Goal: Book appointment/travel/reservation

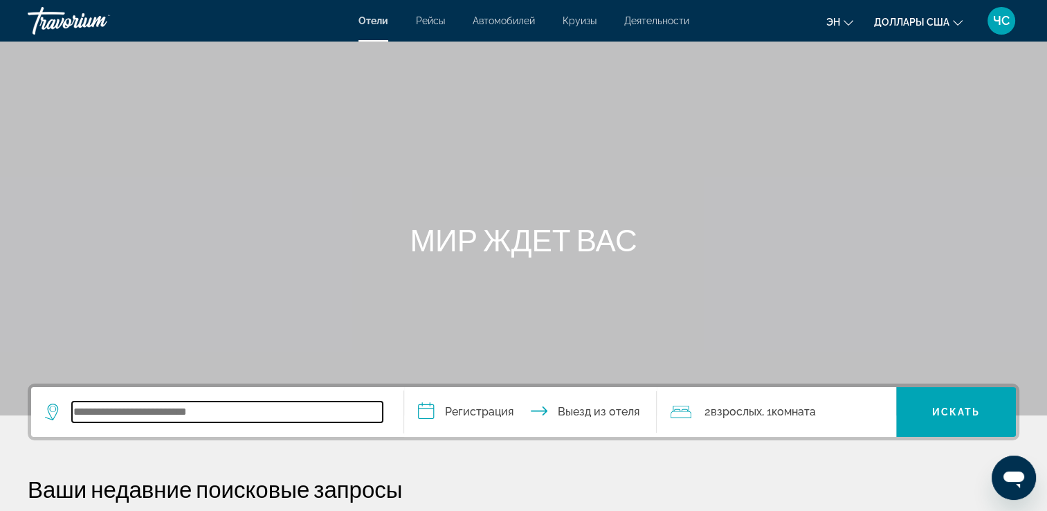
click at [86, 411] on input "Виджет поиска" at bounding box center [227, 412] width 311 height 21
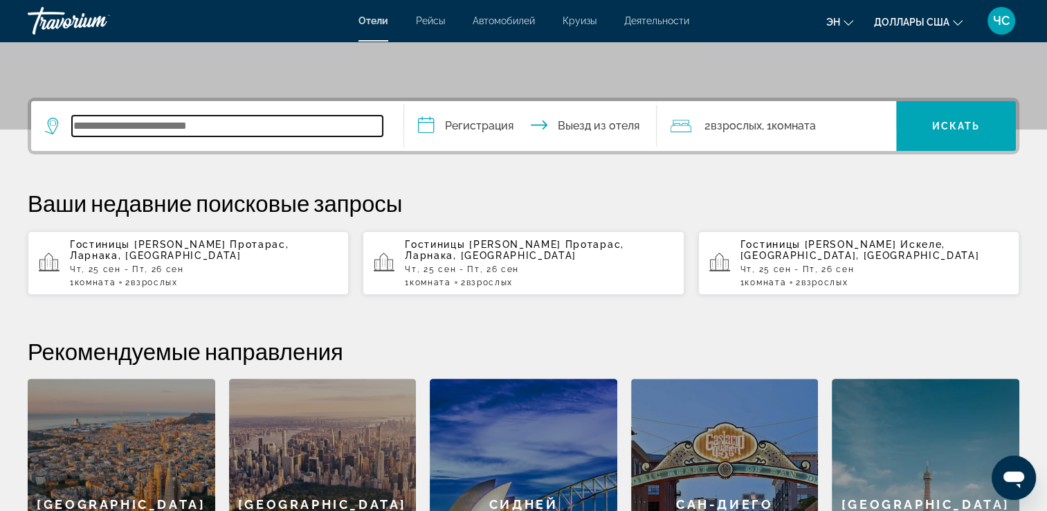
scroll to position [338, 0]
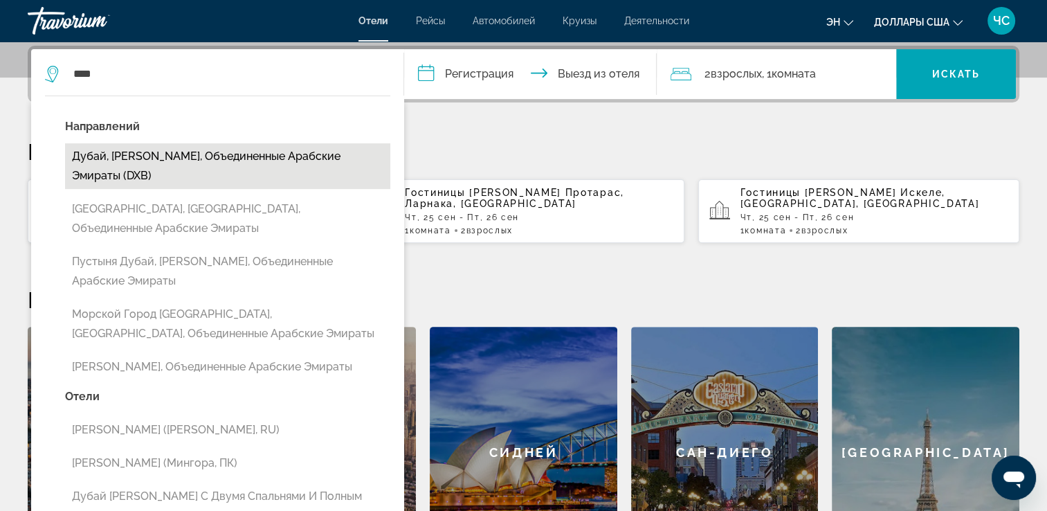
click at [130, 156] on button "Дубай, Эмират Дубай, Объединенные Арабские Эмираты (DXB)" at bounding box center [227, 166] width 325 height 46
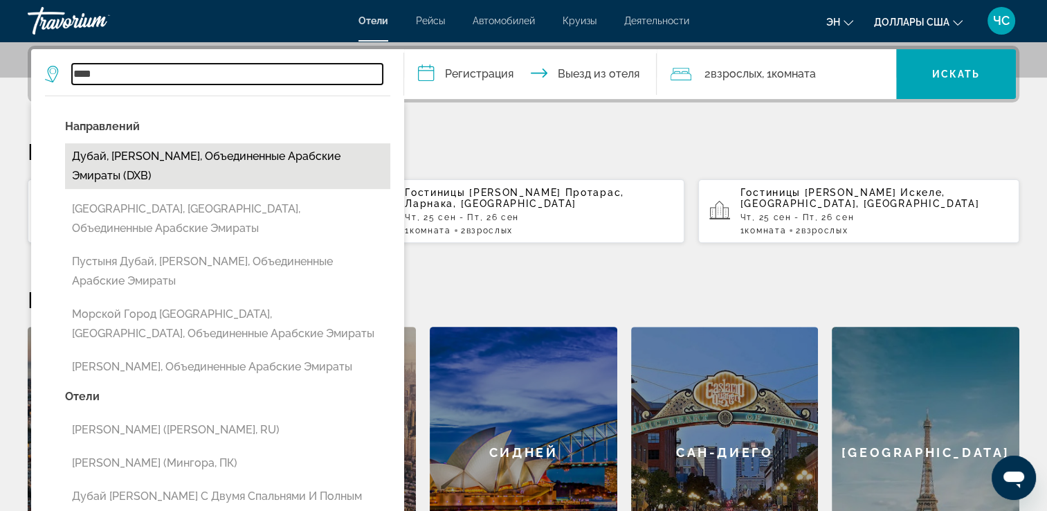
type input "**********"
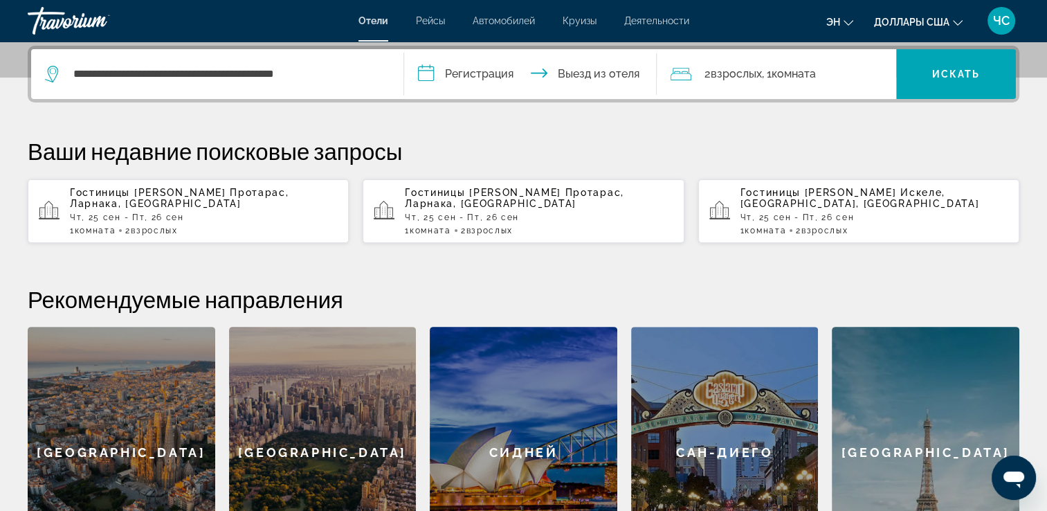
click at [435, 68] on input "**********" at bounding box center [533, 76] width 259 height 54
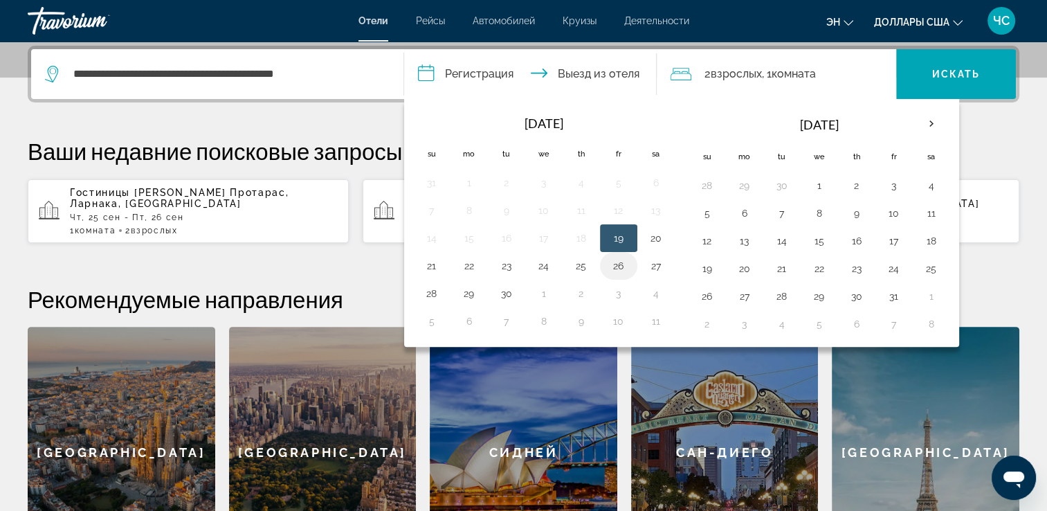
click at [615, 264] on button "26" at bounding box center [619, 265] width 22 height 19
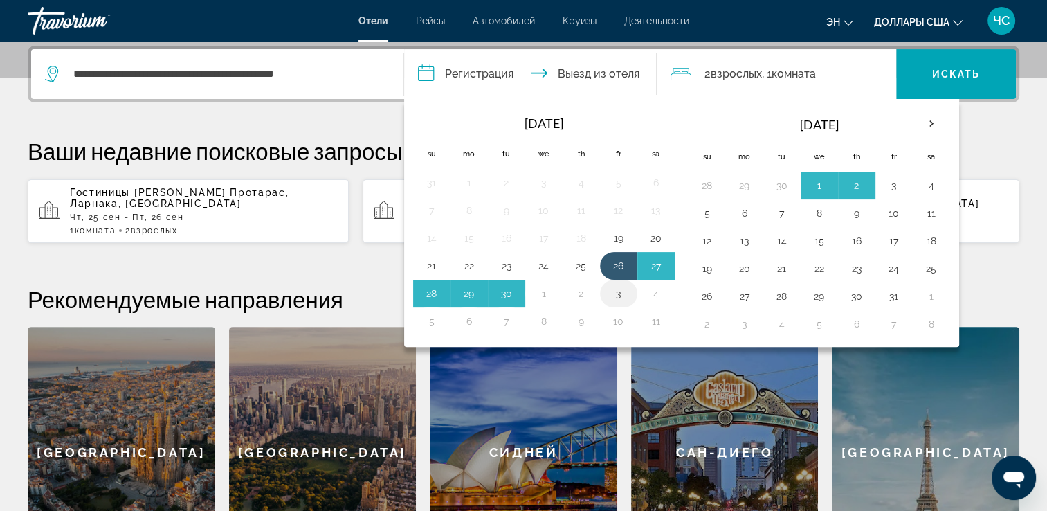
click at [618, 294] on button "3" at bounding box center [619, 293] width 22 height 19
type input "**********"
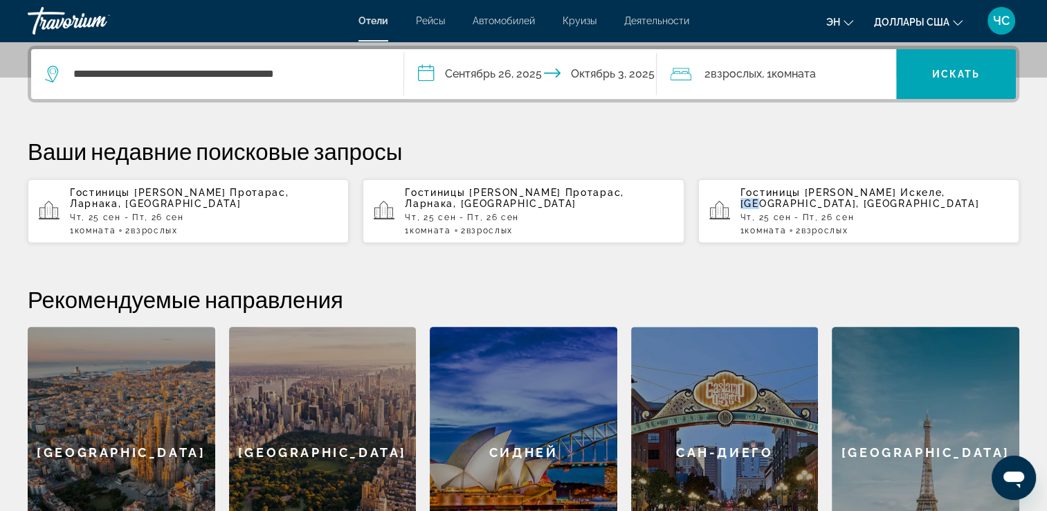
drag, startPoint x: 886, startPoint y: 170, endPoint x: 864, endPoint y: 176, distance: 22.8
click at [864, 176] on div "Ваши недавние поисковые запросы Гостиницы в Протарас, Ларнака, Кипр Чт, 25 сен …" at bounding box center [524, 190] width 992 height 107
click at [800, 143] on p "Ваши недавние поисковые запросы" at bounding box center [524, 151] width 992 height 28
click at [938, 86] on span "Виджет поиска" at bounding box center [956, 73] width 120 height 33
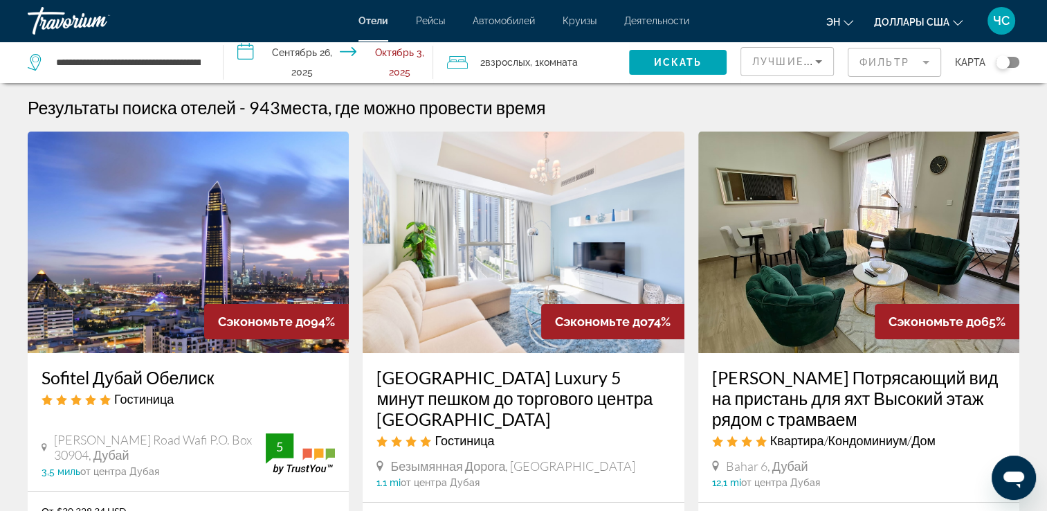
click at [955, 21] on icon "Изменить валюту" at bounding box center [958, 23] width 10 height 10
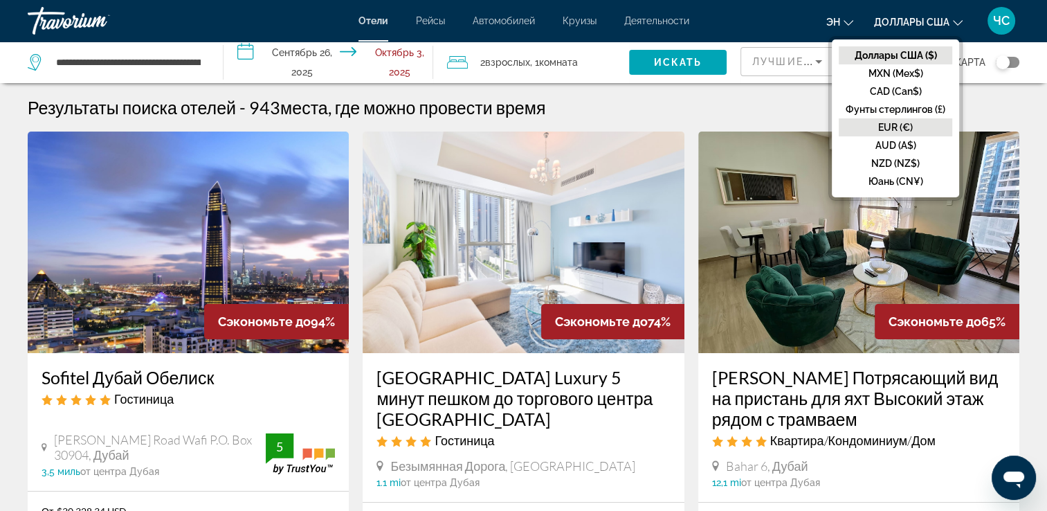
click at [883, 125] on button "EUR (€)" at bounding box center [896, 127] width 114 height 18
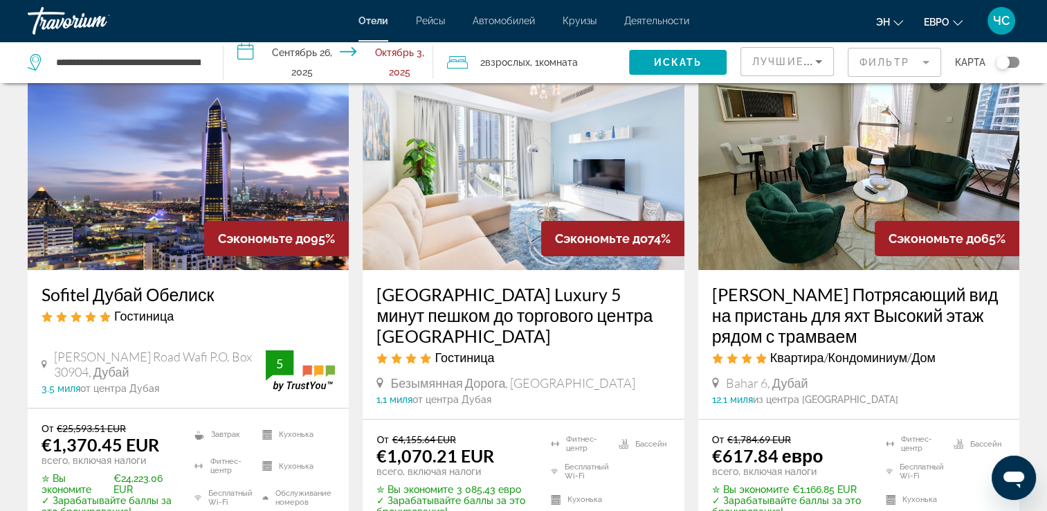
scroll to position [111, 0]
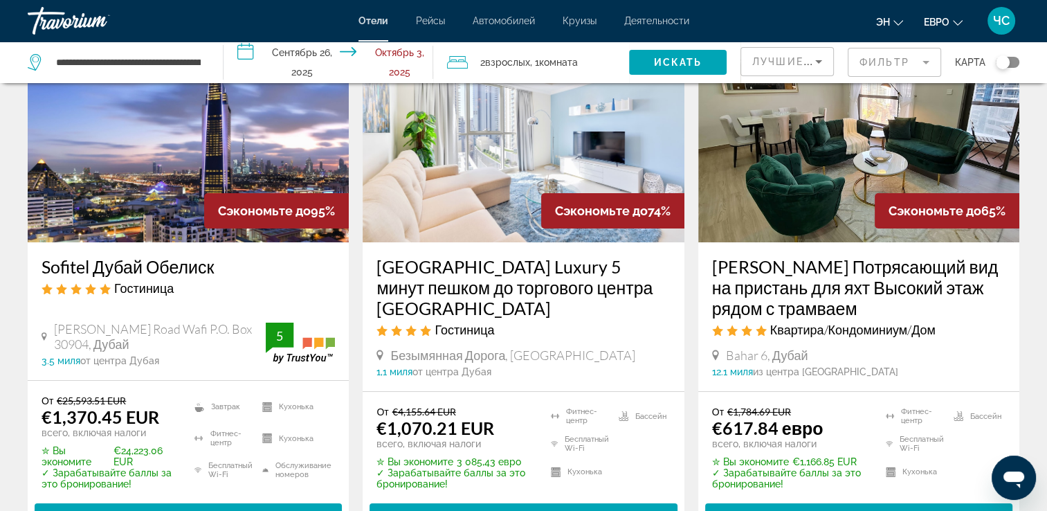
click at [129, 265] on h3 "Sofitel Дубай Обелиск" at bounding box center [189, 266] width 294 height 21
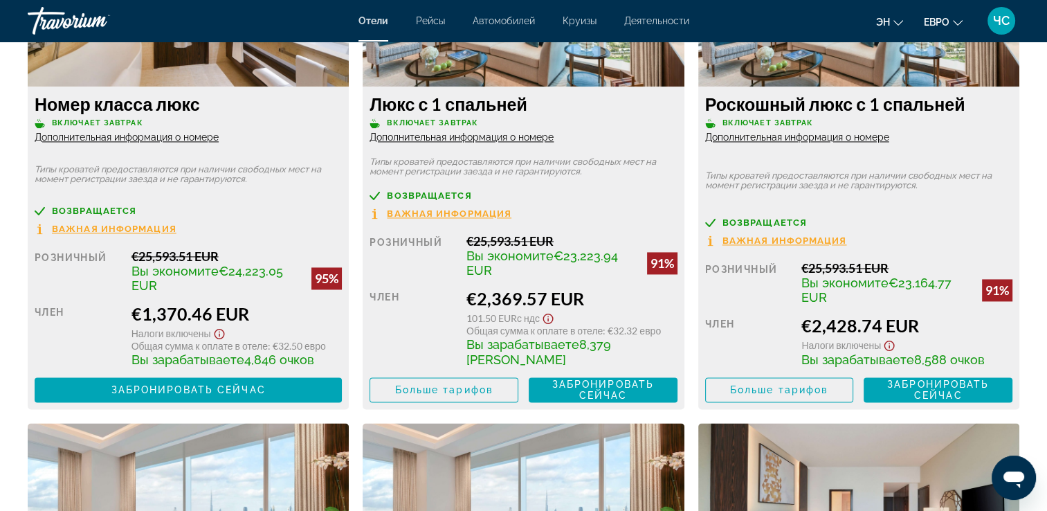
scroll to position [2049, 0]
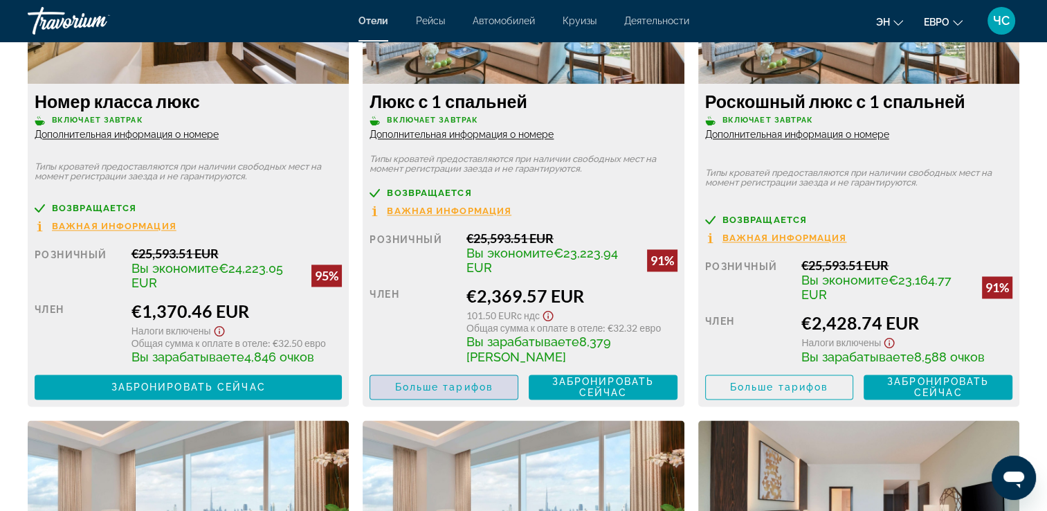
click at [454, 381] on span "Больше тарифов" at bounding box center [444, 386] width 98 height 11
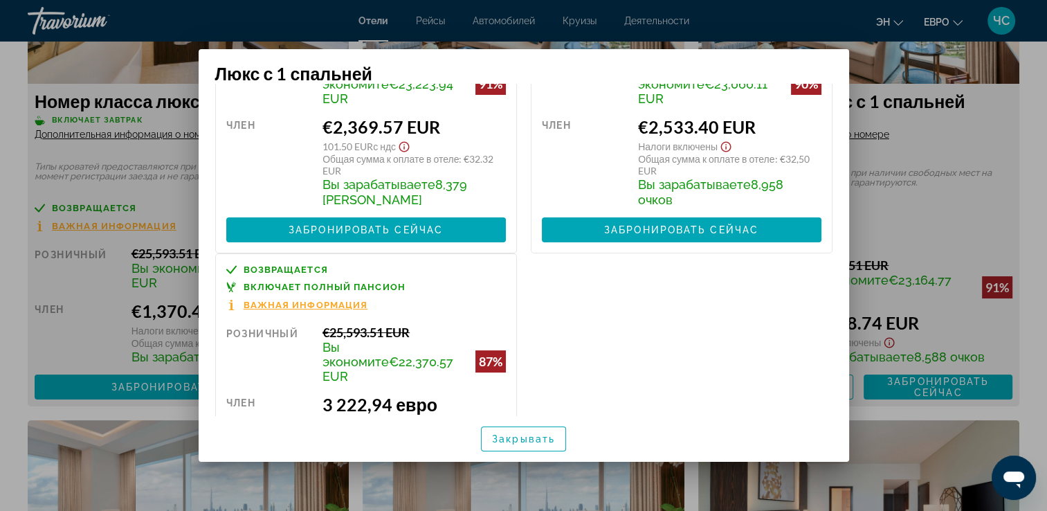
scroll to position [97, 0]
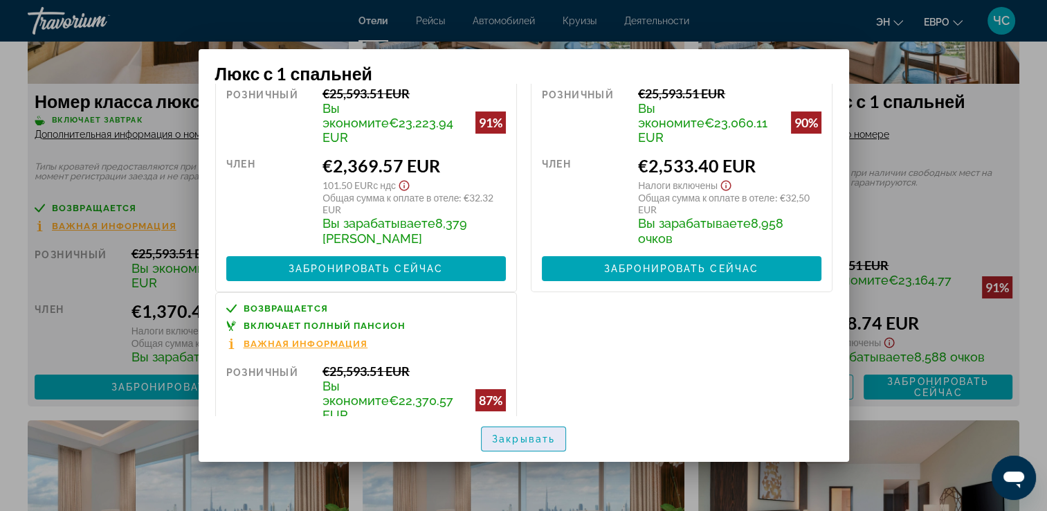
click at [516, 444] on span "Закрывать" at bounding box center [523, 438] width 63 height 11
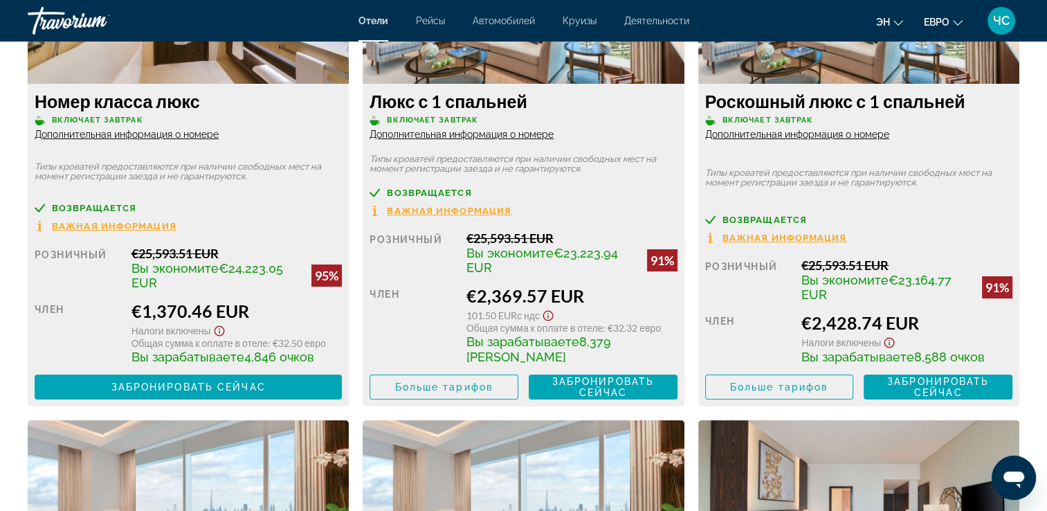
scroll to position [2049, 0]
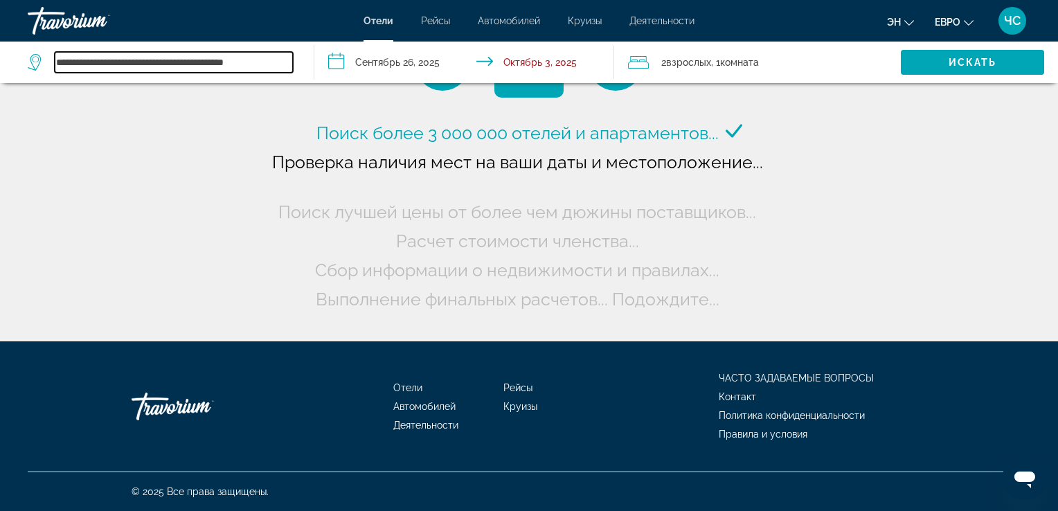
click at [288, 68] on input "**********" at bounding box center [174, 62] width 238 height 21
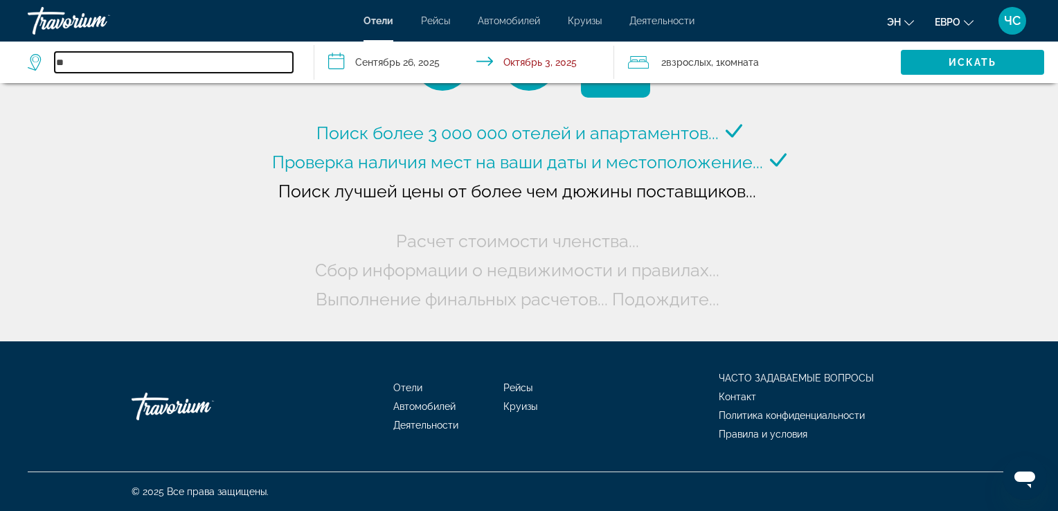
type input "*"
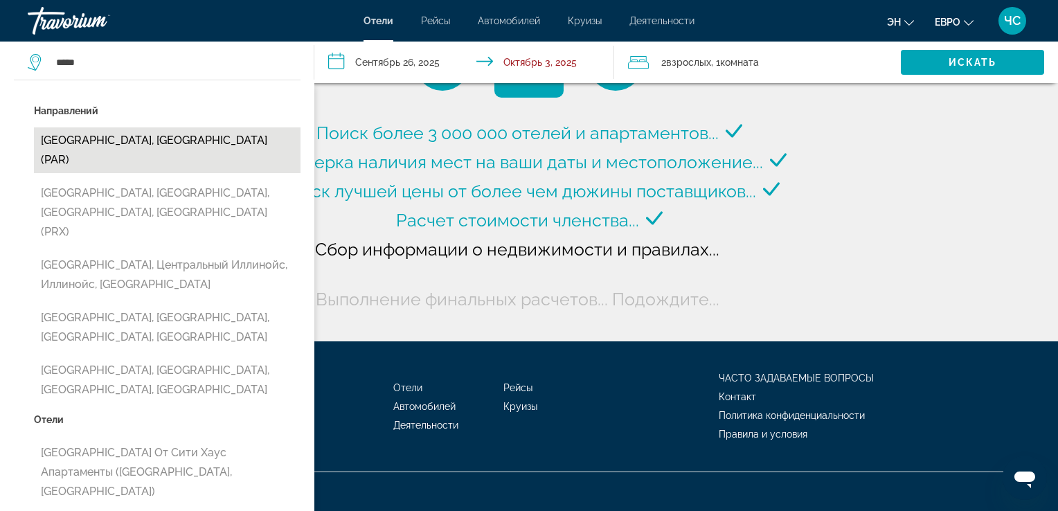
click at [93, 137] on button "Париж, Франция (PAR)" at bounding box center [167, 150] width 267 height 46
type input "**********"
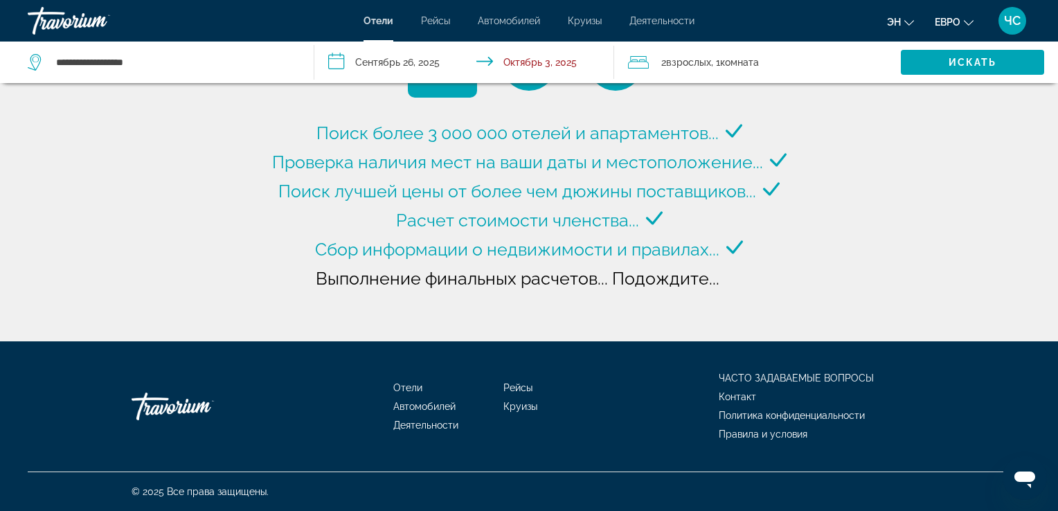
click at [399, 68] on input "**********" at bounding box center [467, 65] width 306 height 46
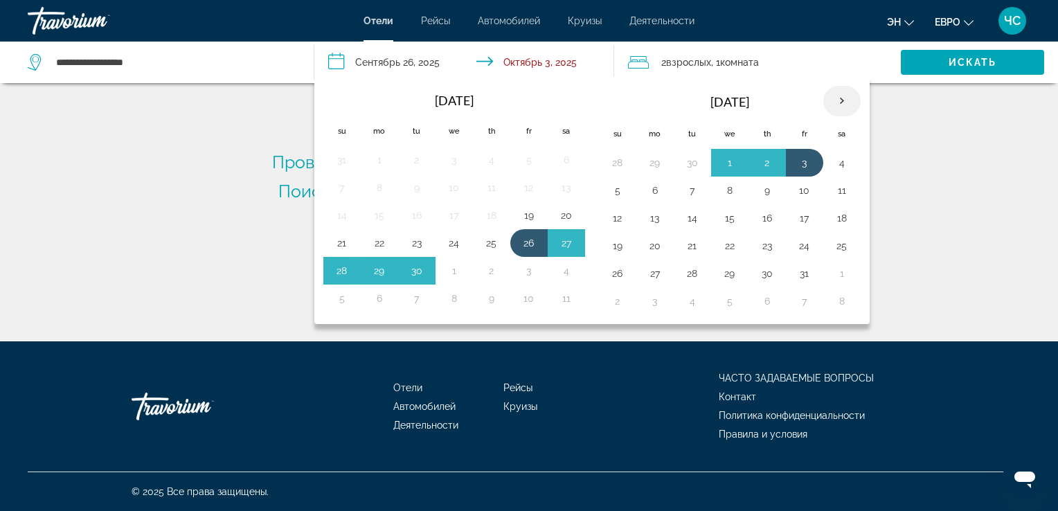
click at [836, 100] on th "Next month" at bounding box center [841, 101] width 37 height 30
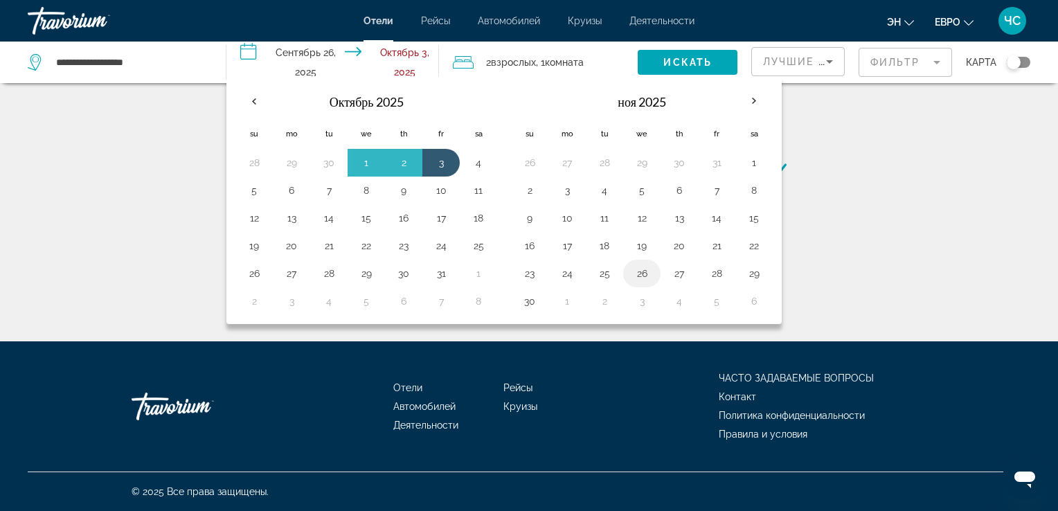
click at [636, 267] on button "26" at bounding box center [642, 273] width 22 height 19
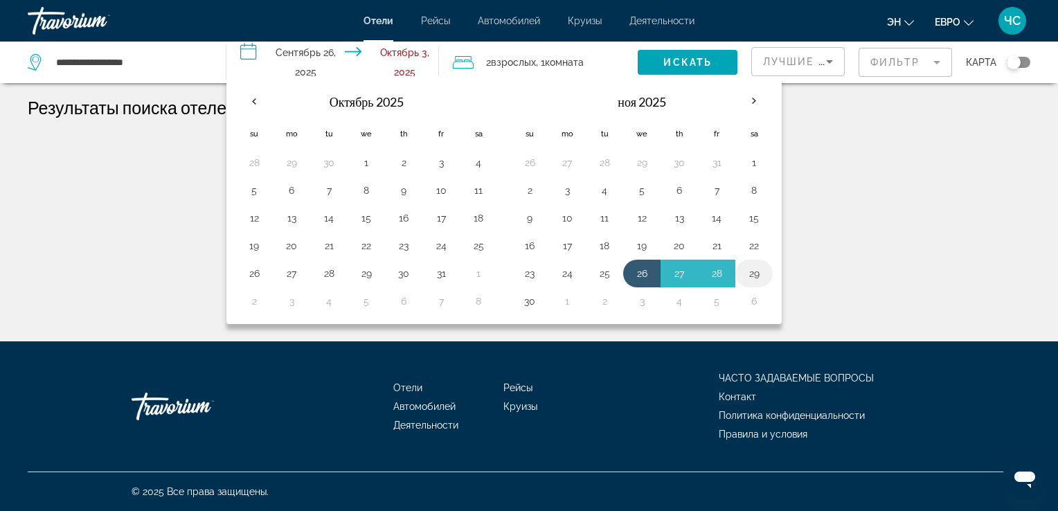
click at [750, 267] on button "29" at bounding box center [754, 273] width 22 height 19
type input "**********"
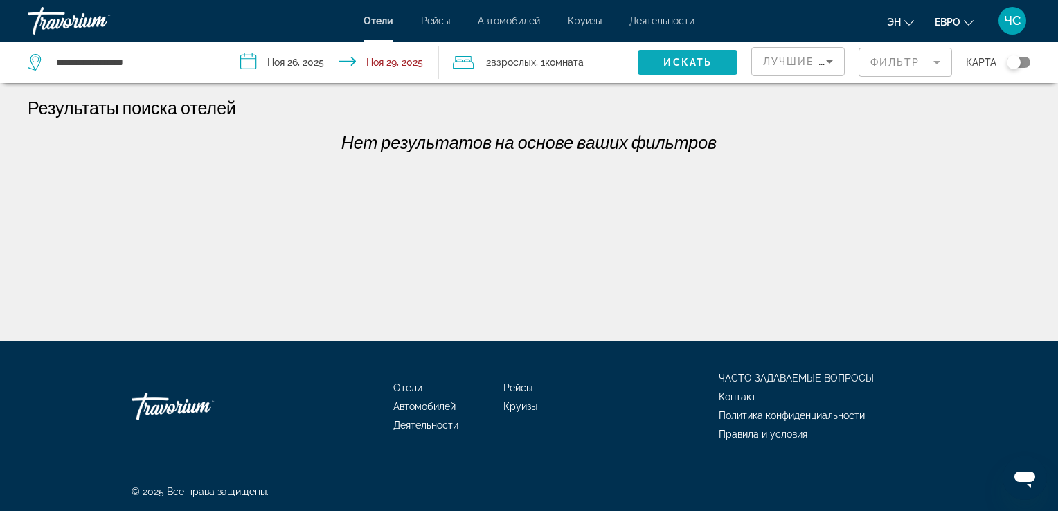
click at [723, 70] on span "Виджет поиска" at bounding box center [688, 62] width 100 height 33
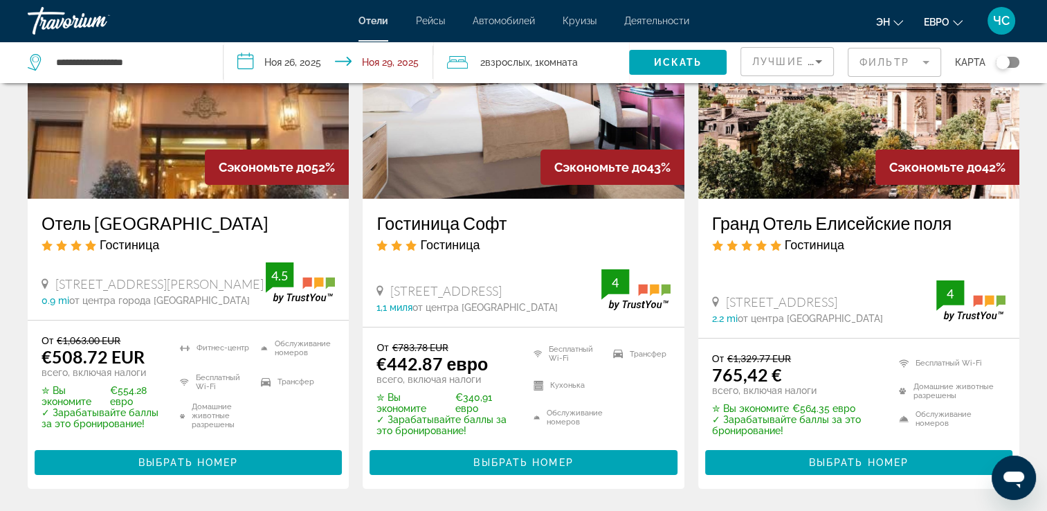
scroll to position [166, 0]
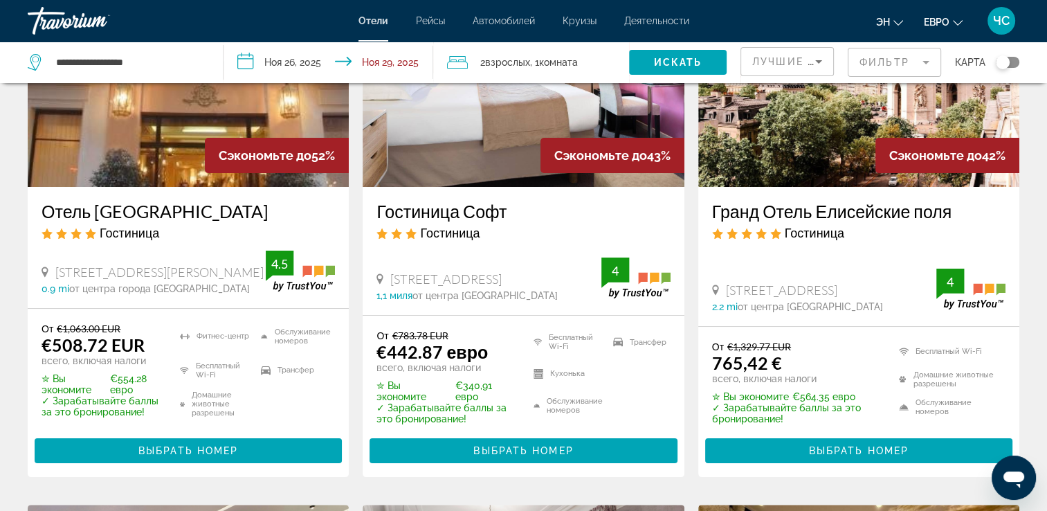
click at [429, 207] on h3 "Гостиница Софт" at bounding box center [524, 211] width 294 height 21
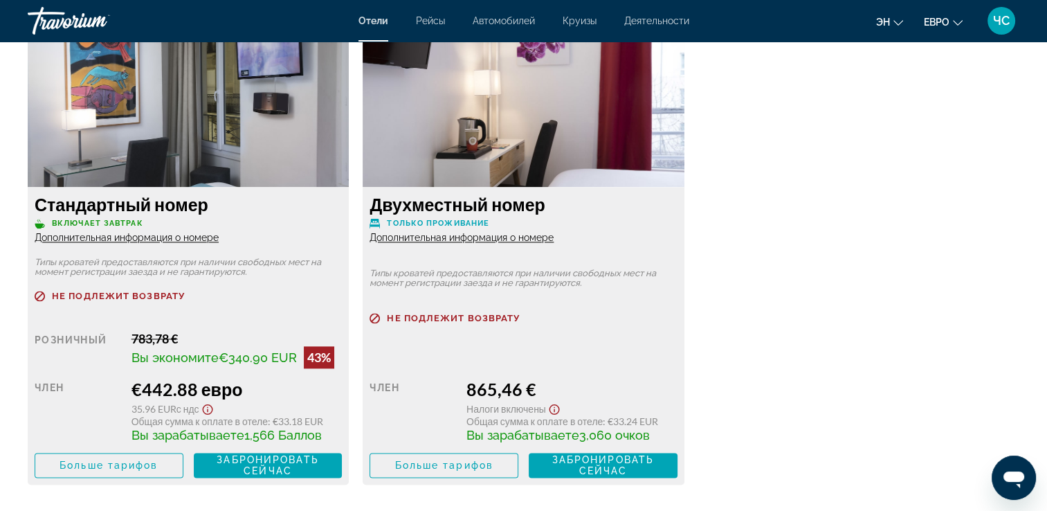
scroll to position [1883, 0]
click at [94, 462] on span "Больше тарифов" at bounding box center [109, 464] width 98 height 11
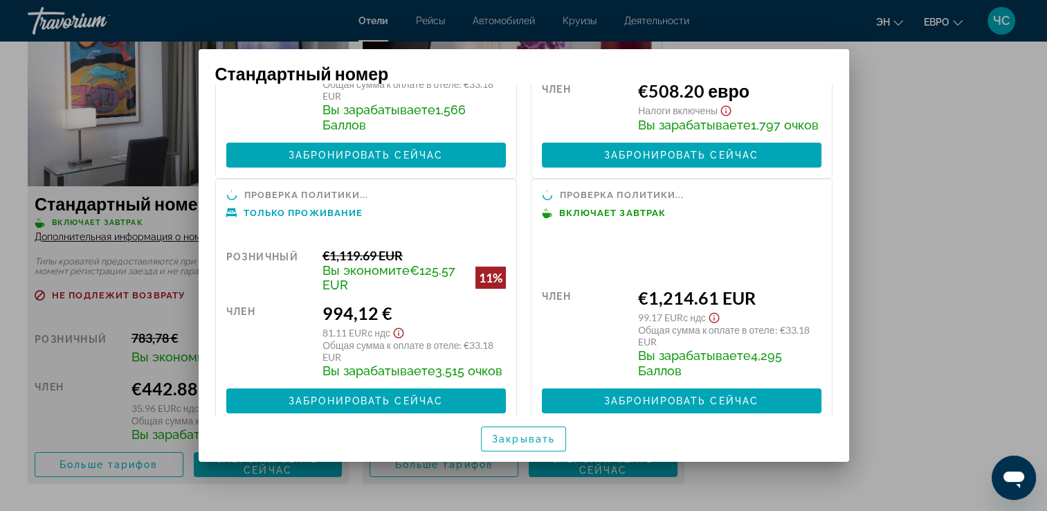
scroll to position [194, 0]
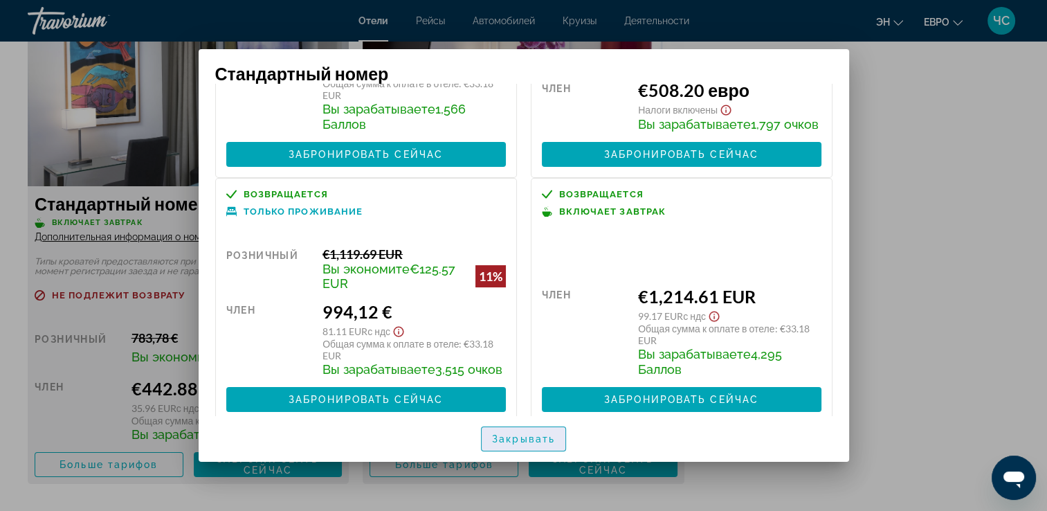
click at [525, 442] on span "Закрывать" at bounding box center [523, 438] width 63 height 11
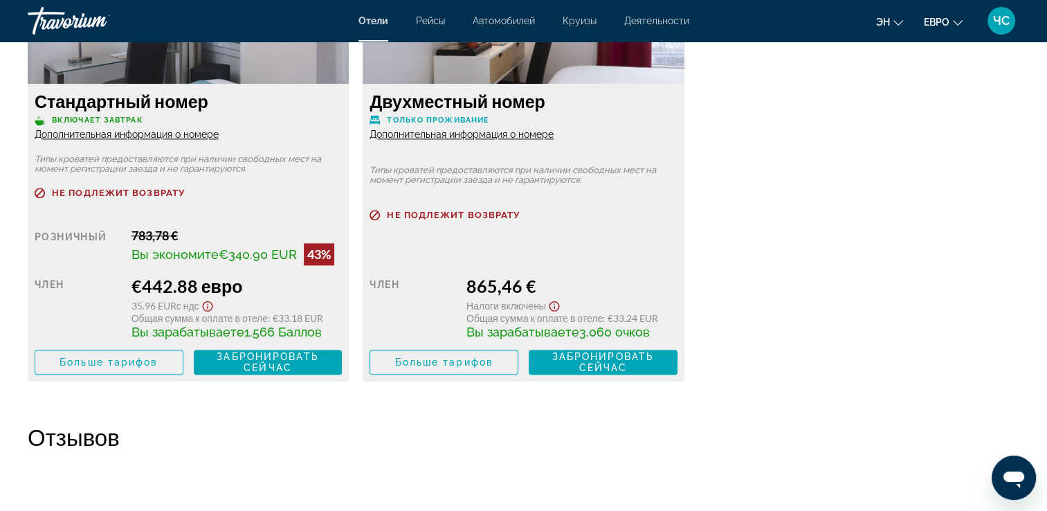
scroll to position [2021, 0]
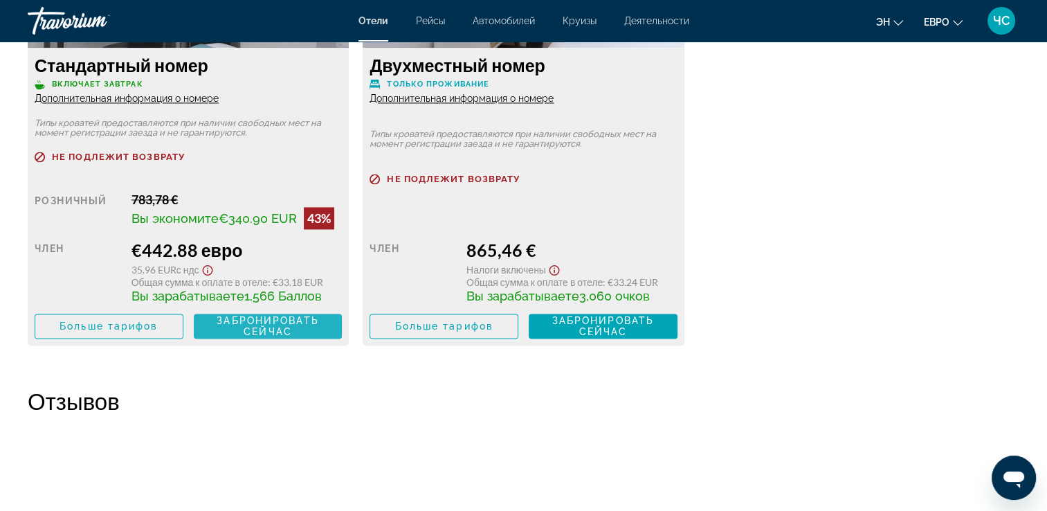
click at [259, 322] on span "Забронировать сейчас" at bounding box center [268, 326] width 102 height 22
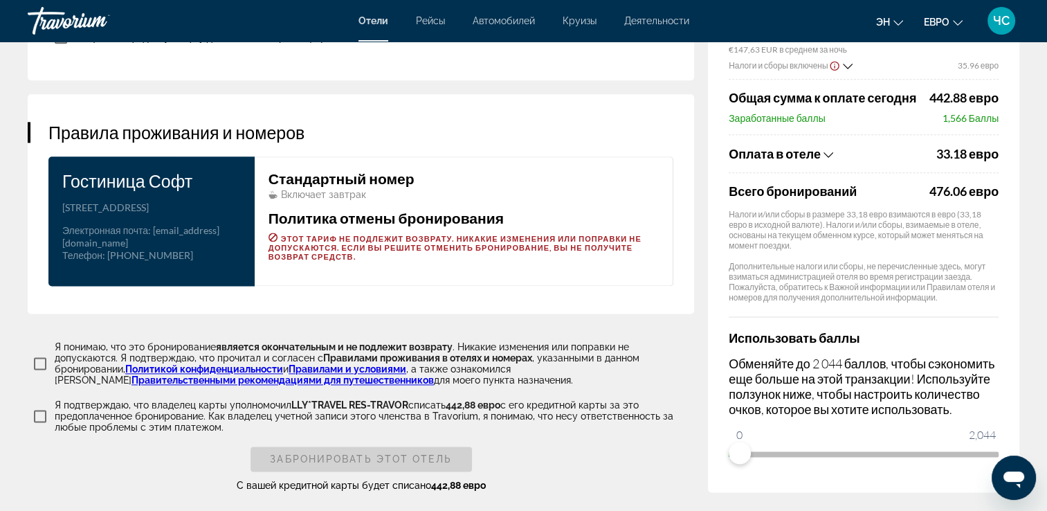
scroll to position [1717, 0]
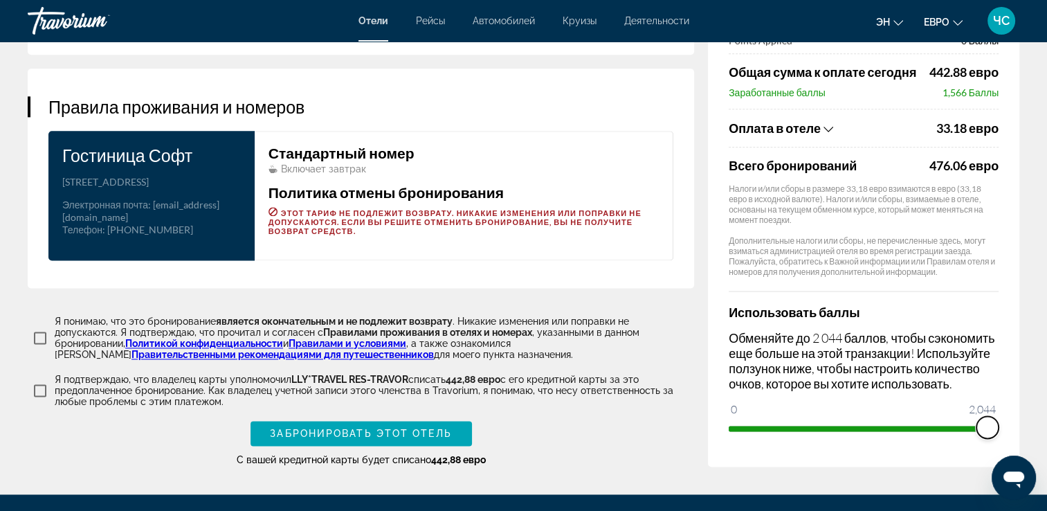
drag, startPoint x: 742, startPoint y: 436, endPoint x: 1060, endPoint y: 472, distance: 319.8
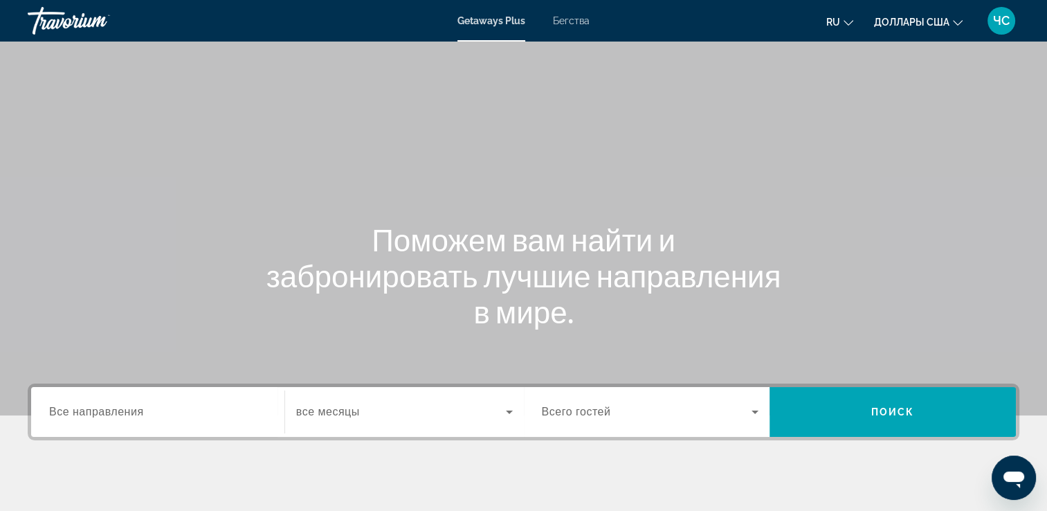
click at [568, 20] on span "Бегства" at bounding box center [571, 20] width 37 height 11
click at [89, 419] on input "Destination Все направления" at bounding box center [157, 412] width 217 height 17
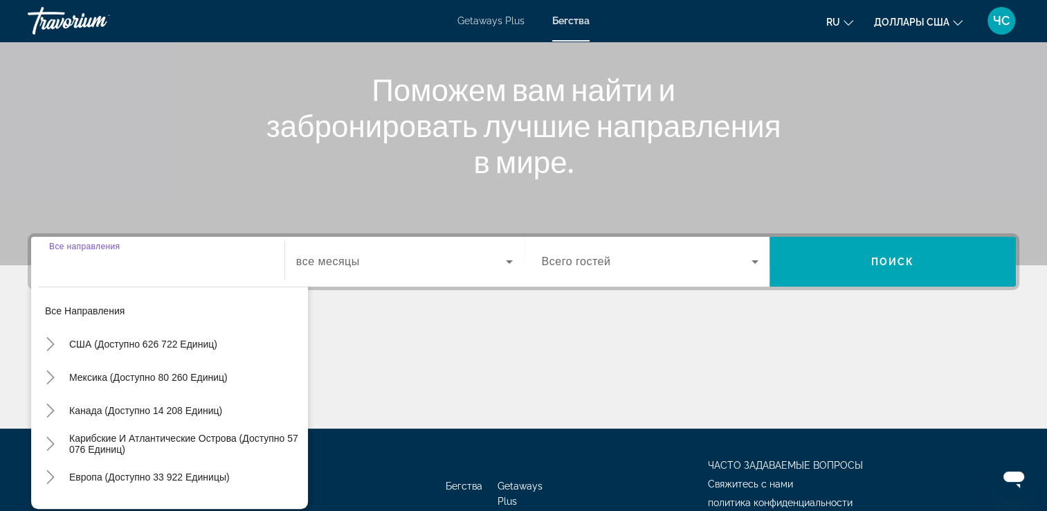
scroll to position [237, 0]
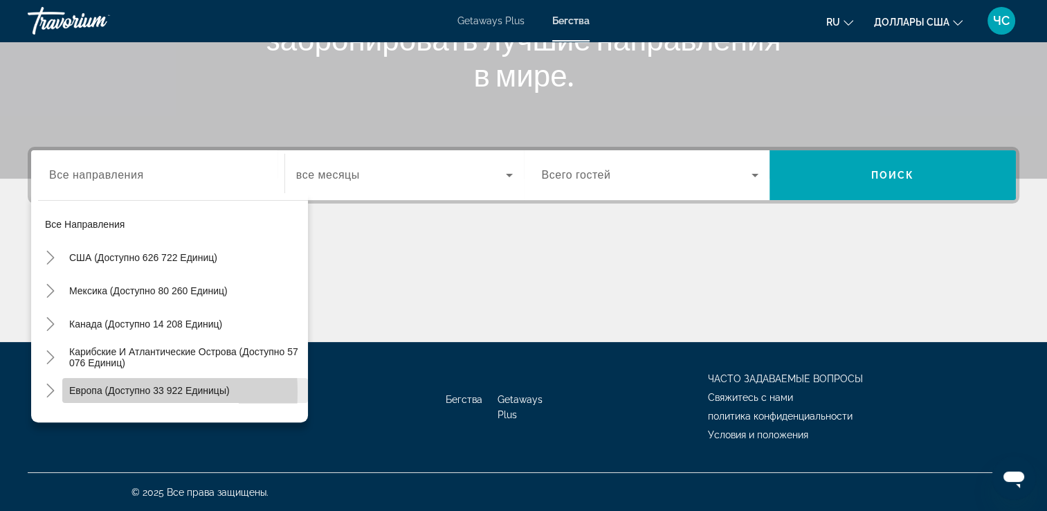
click at [92, 391] on span "Европа (доступно 33 922 единицы)" at bounding box center [149, 390] width 161 height 11
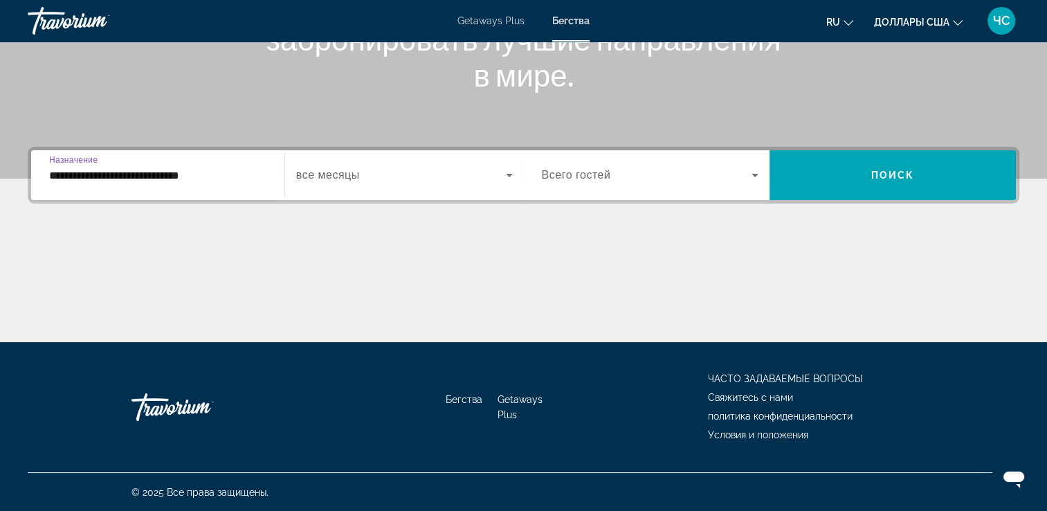
click at [221, 179] on input "**********" at bounding box center [157, 176] width 217 height 17
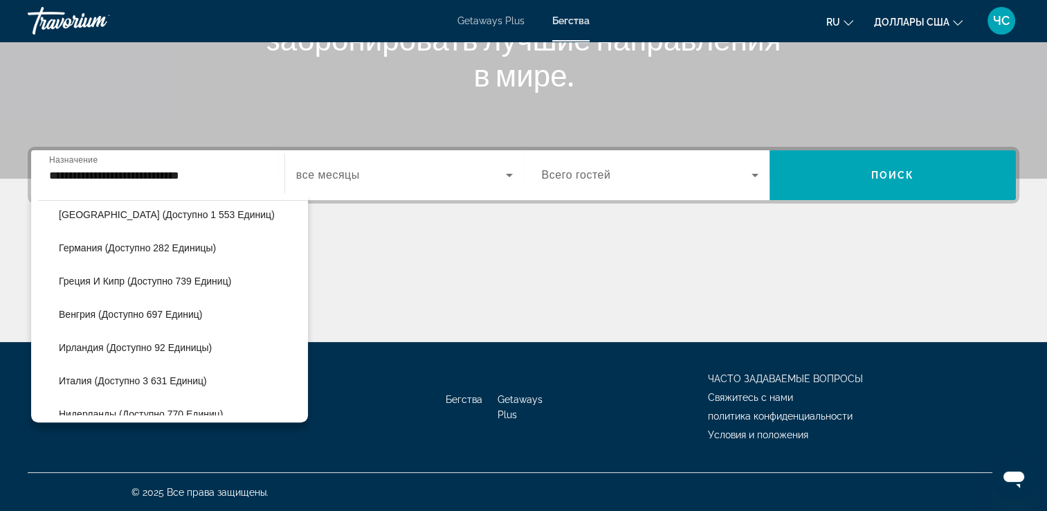
scroll to position [442, 0]
click at [225, 170] on input "**********" at bounding box center [157, 176] width 217 height 17
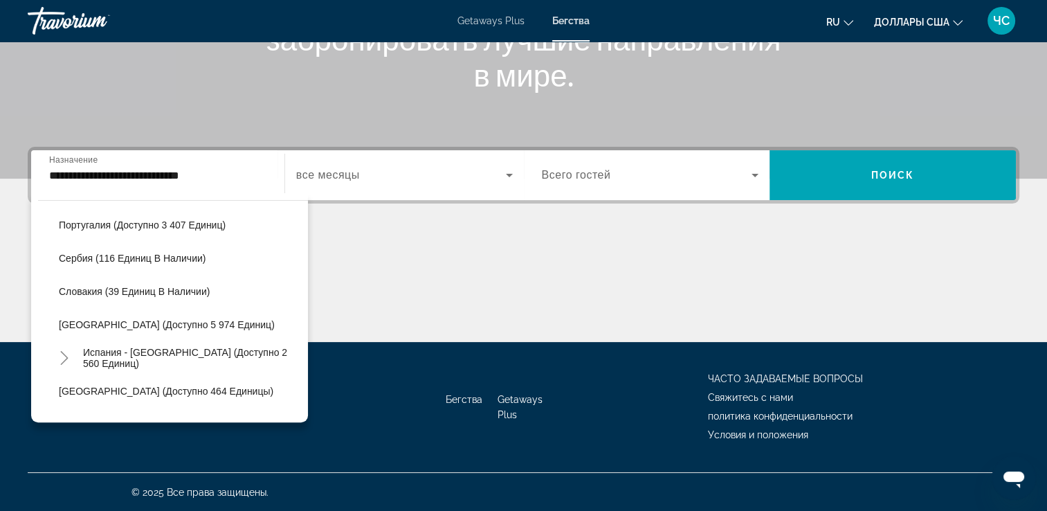
scroll to position [756, 0]
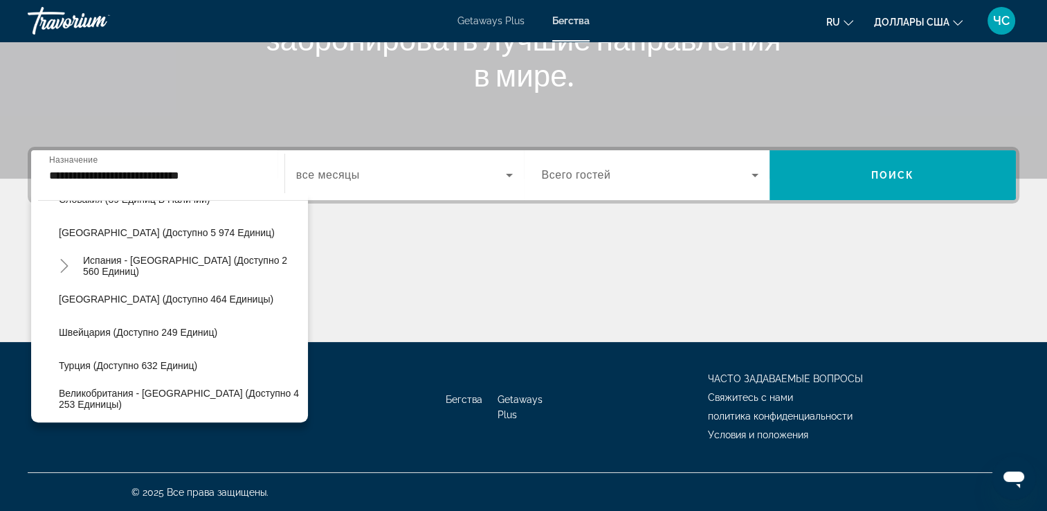
click at [269, 190] on div "**********" at bounding box center [158, 175] width 240 height 39
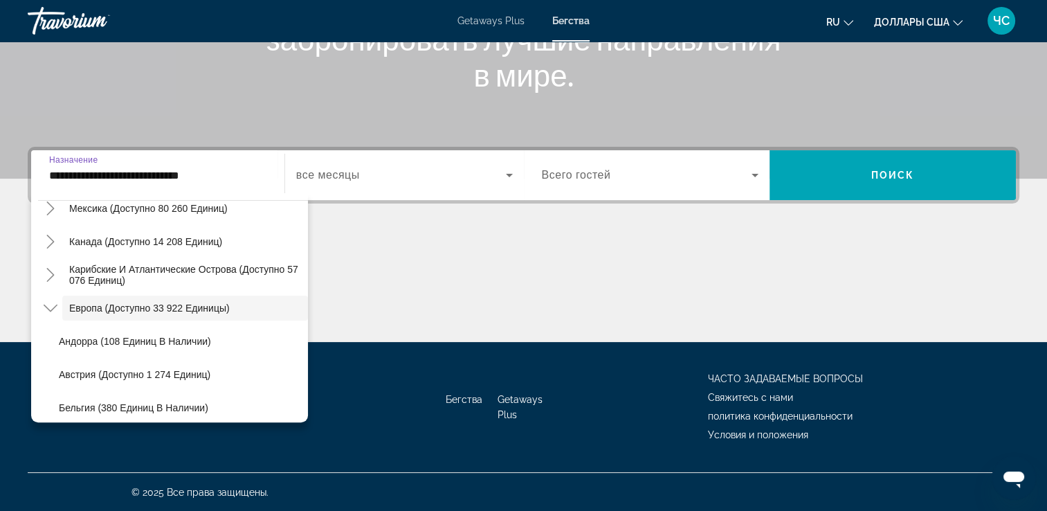
click at [237, 181] on input "**********" at bounding box center [157, 176] width 217 height 17
click at [208, 169] on input "**********" at bounding box center [157, 176] width 217 height 17
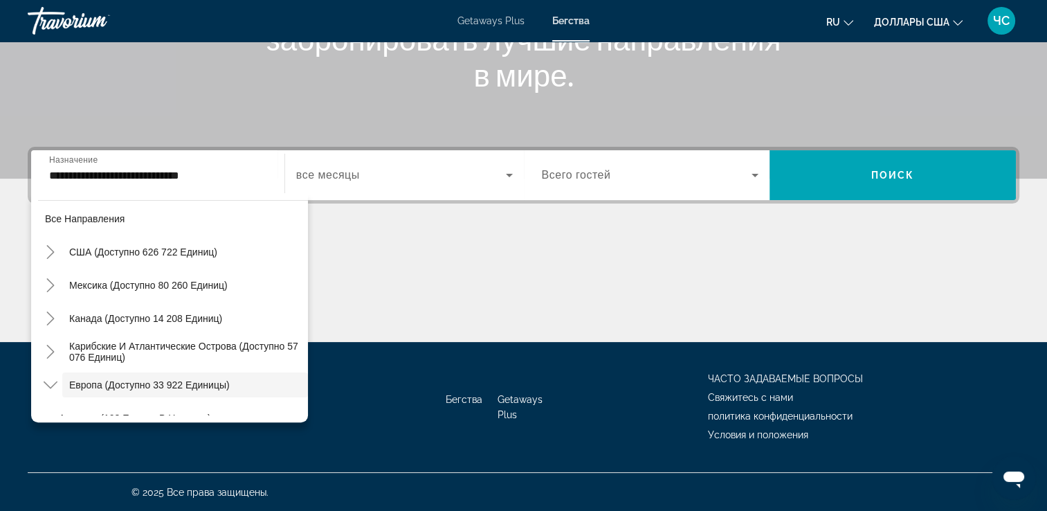
scroll to position [0, 0]
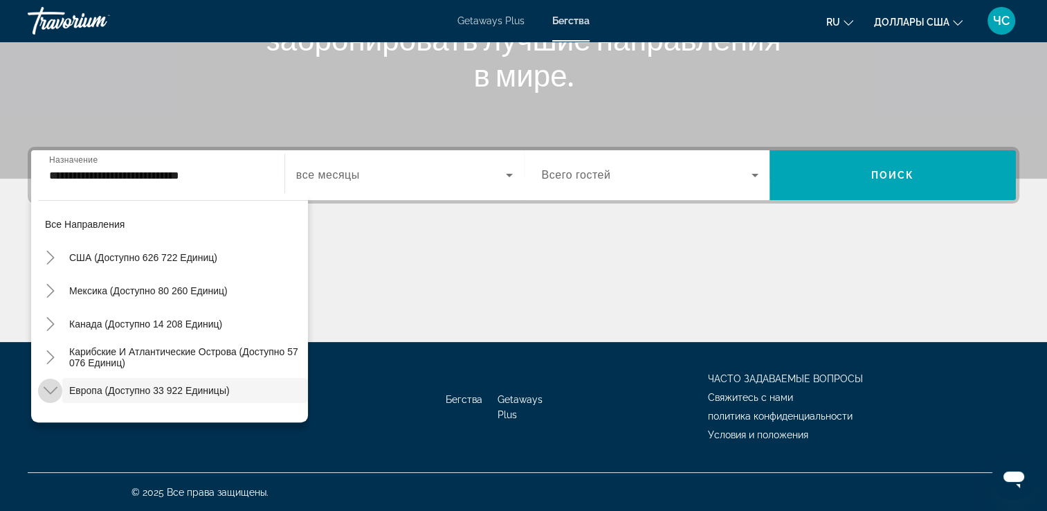
click at [55, 392] on icon "Toggle Europe (доступно 33 922 единиц)" at bounding box center [51, 391] width 14 height 14
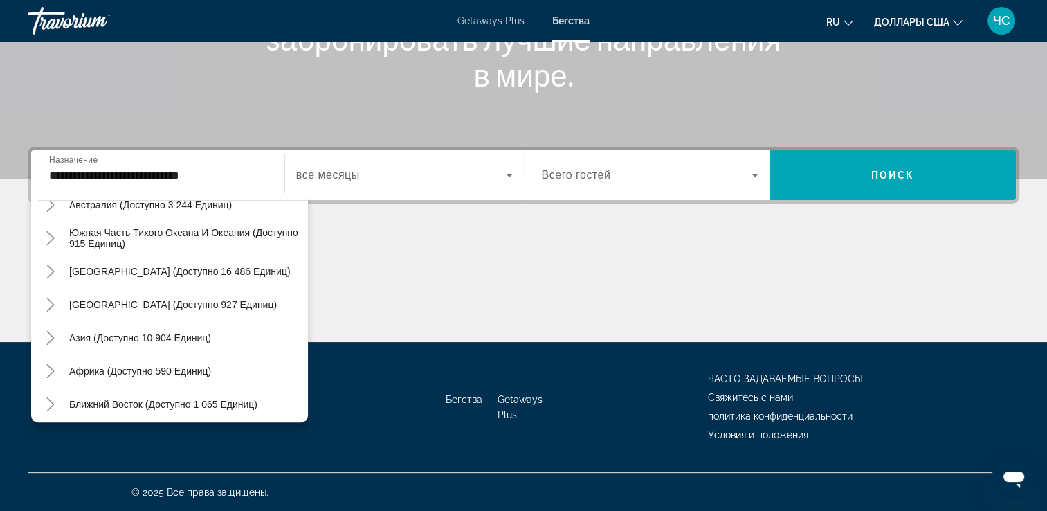
scroll to position [224, 0]
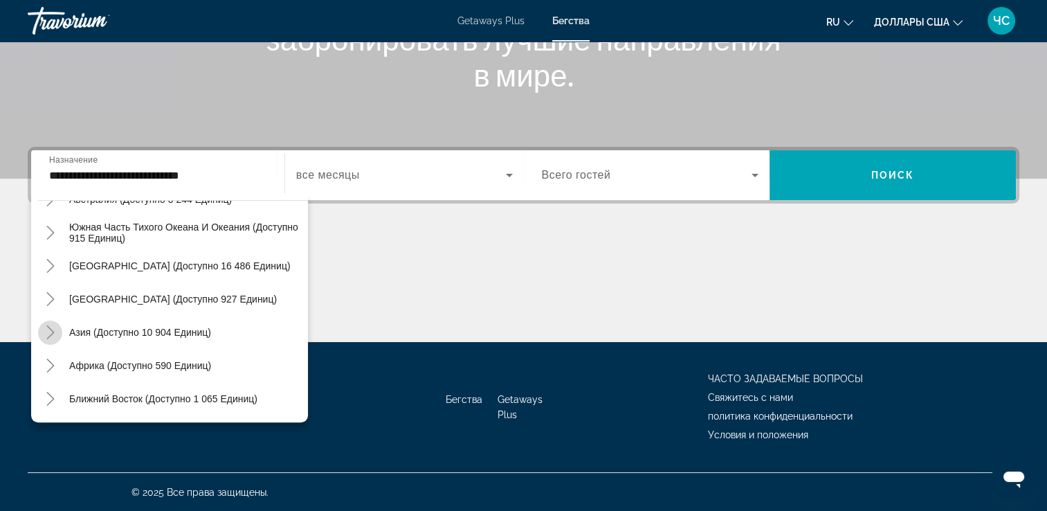
click at [51, 335] on icon "Toggle Asia (доступно 10 904 единиц)" at bounding box center [51, 332] width 14 height 14
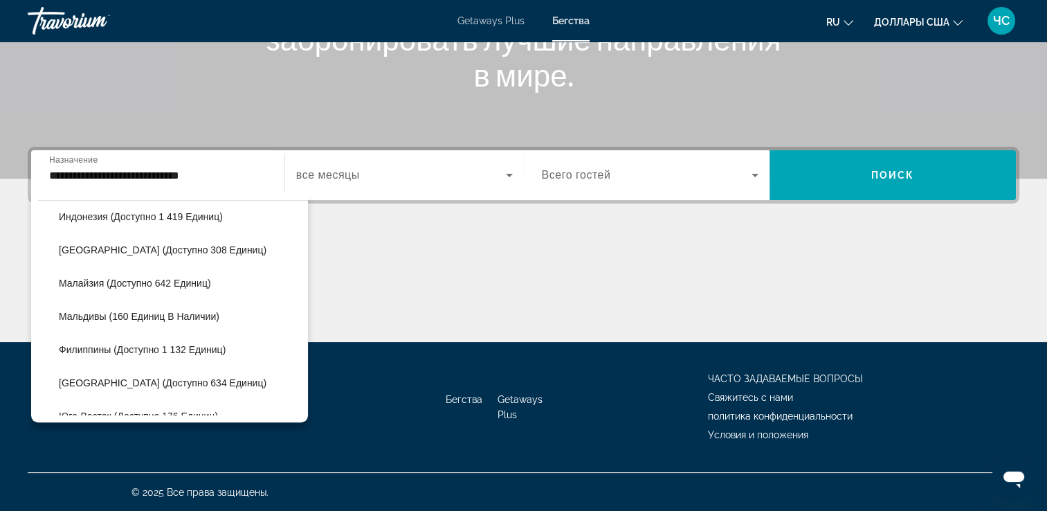
scroll to position [533, 0]
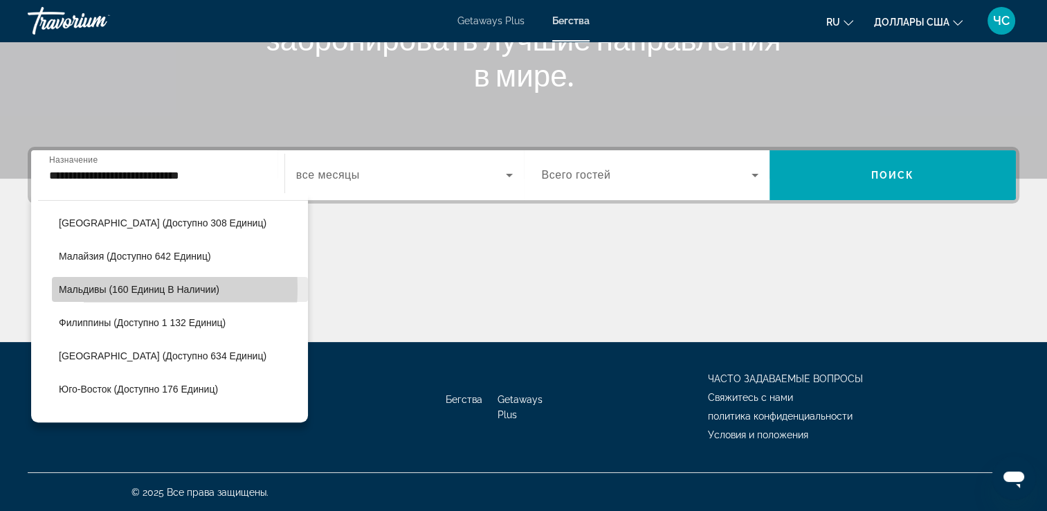
click at [102, 287] on span "Мальдивы (160 единиц в наличии)" at bounding box center [139, 289] width 161 height 11
type input "**********"
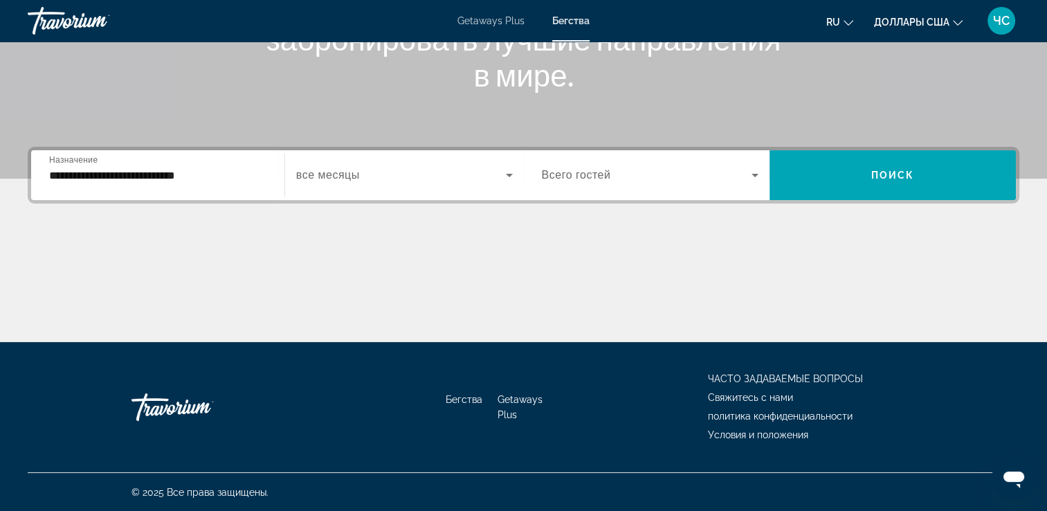
click at [591, 180] on span "Всего гостей" at bounding box center [576, 175] width 69 height 12
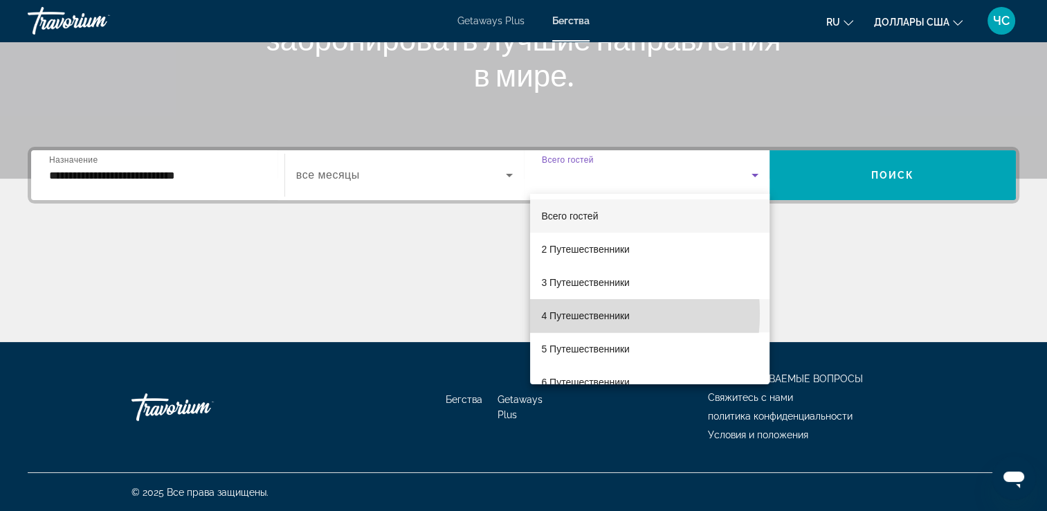
click at [562, 314] on font "4 Путешественники" at bounding box center [585, 315] width 89 height 11
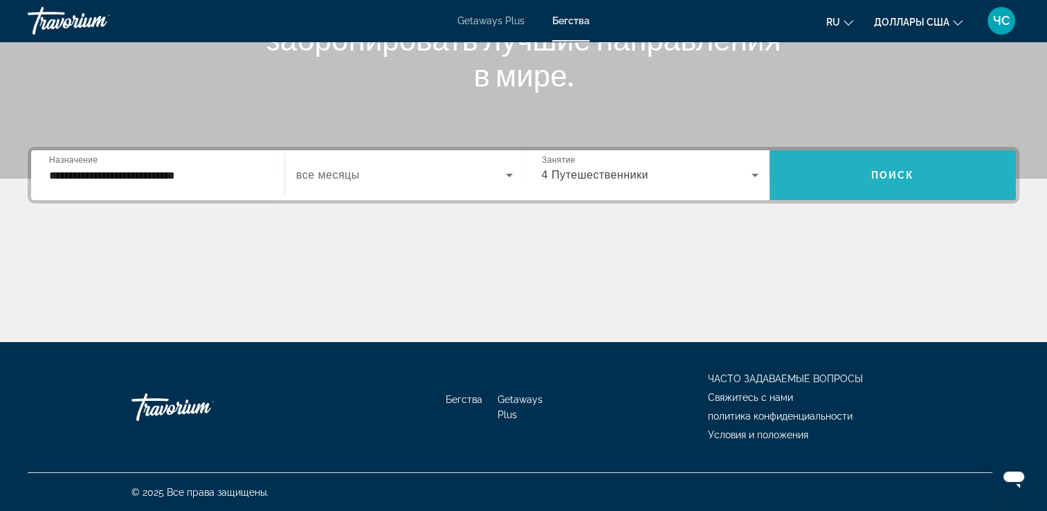
click at [889, 173] on span "Поиск" at bounding box center [894, 175] width 44 height 11
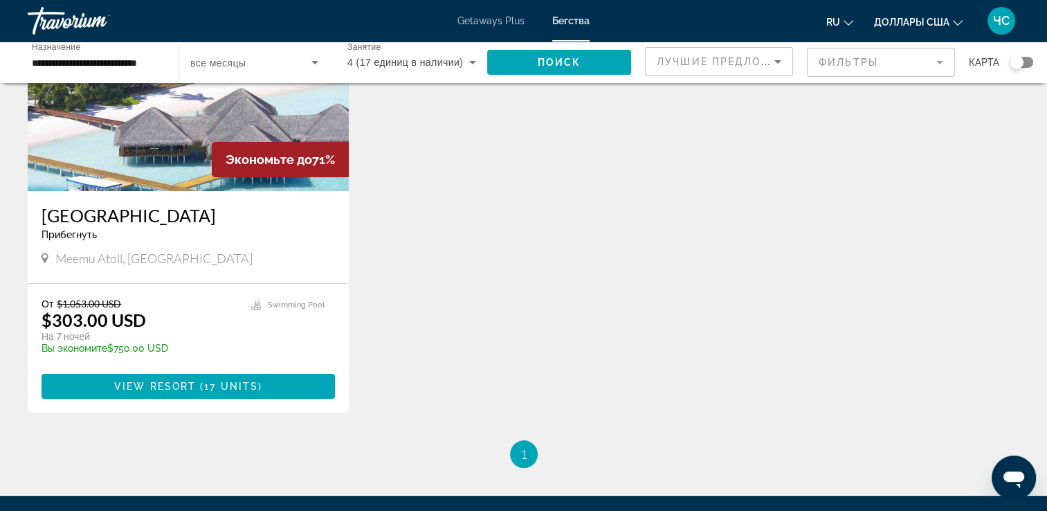
scroll to position [166, 0]
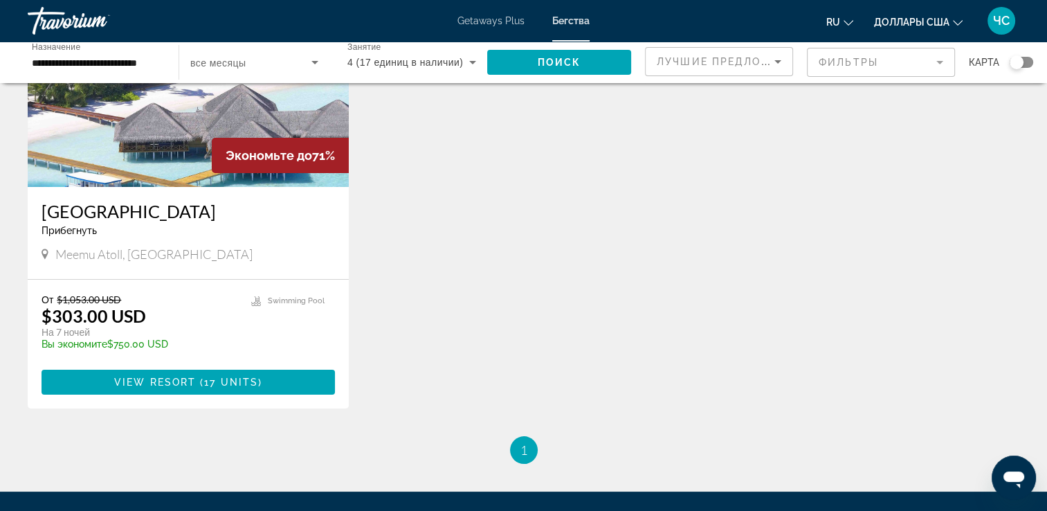
click at [908, 25] on span "Доллары США" at bounding box center [911, 22] width 75 height 11
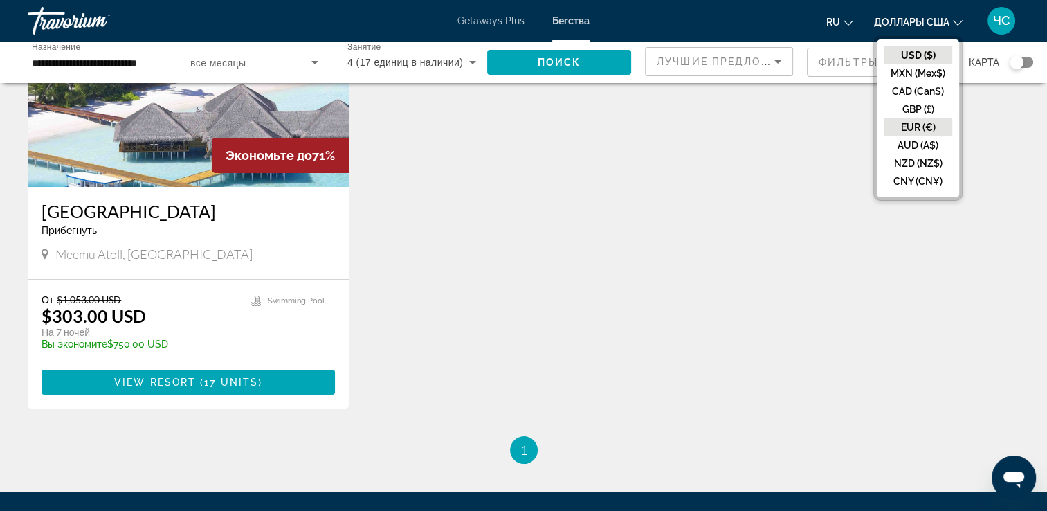
click at [912, 121] on button "EUR (€)" at bounding box center [918, 127] width 69 height 18
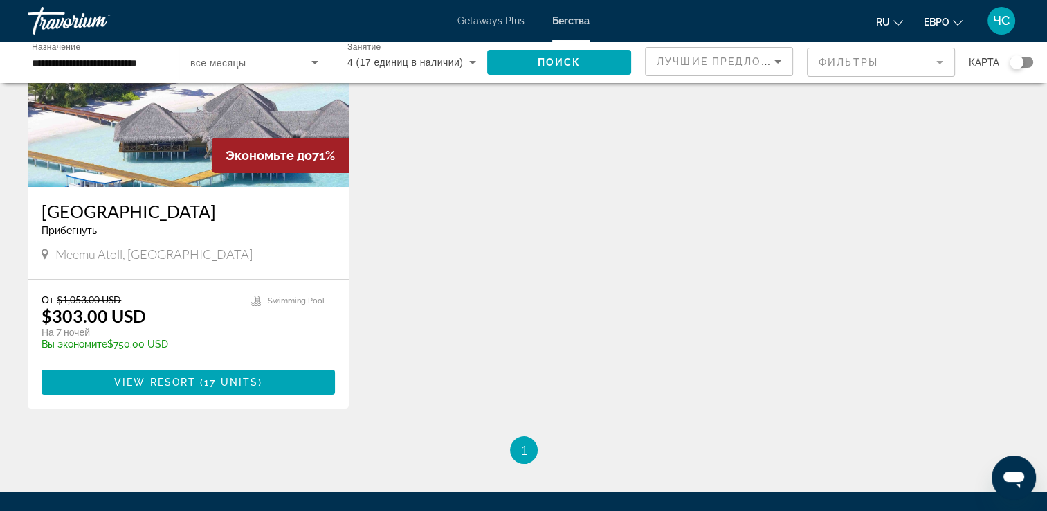
click at [167, 55] on div "**********" at bounding box center [96, 62] width 151 height 39
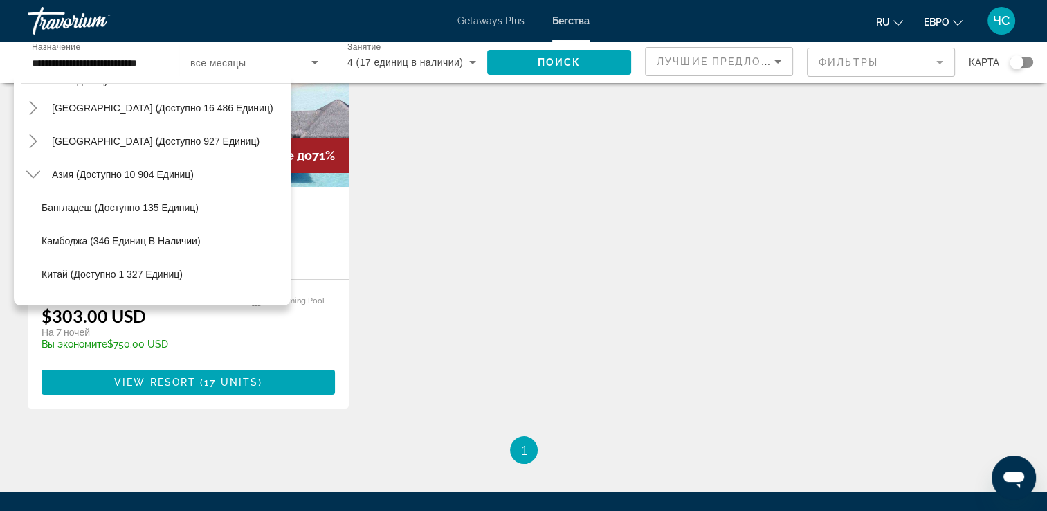
scroll to position [228, 0]
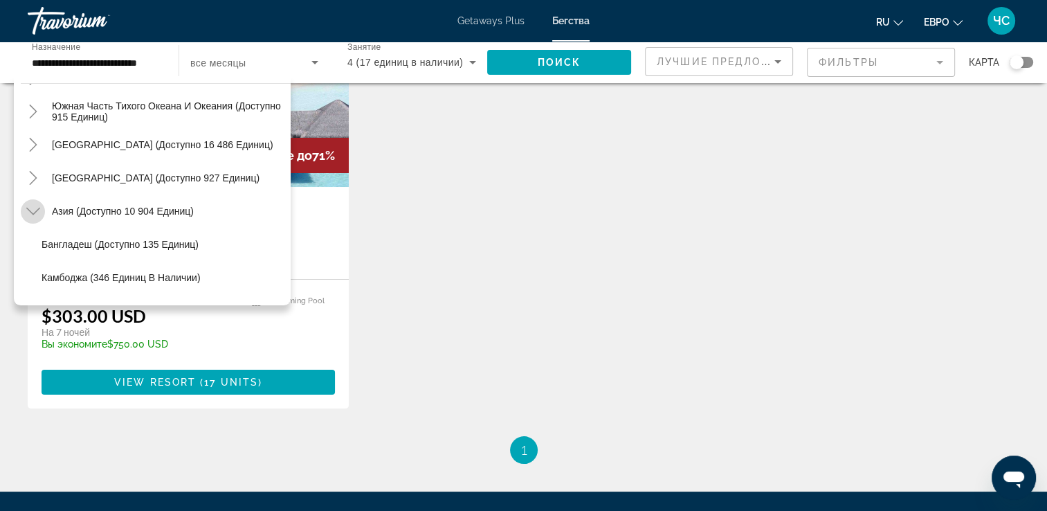
click at [30, 209] on icon "Toggle Asia (доступно 10 904 единиц)" at bounding box center [33, 211] width 14 height 14
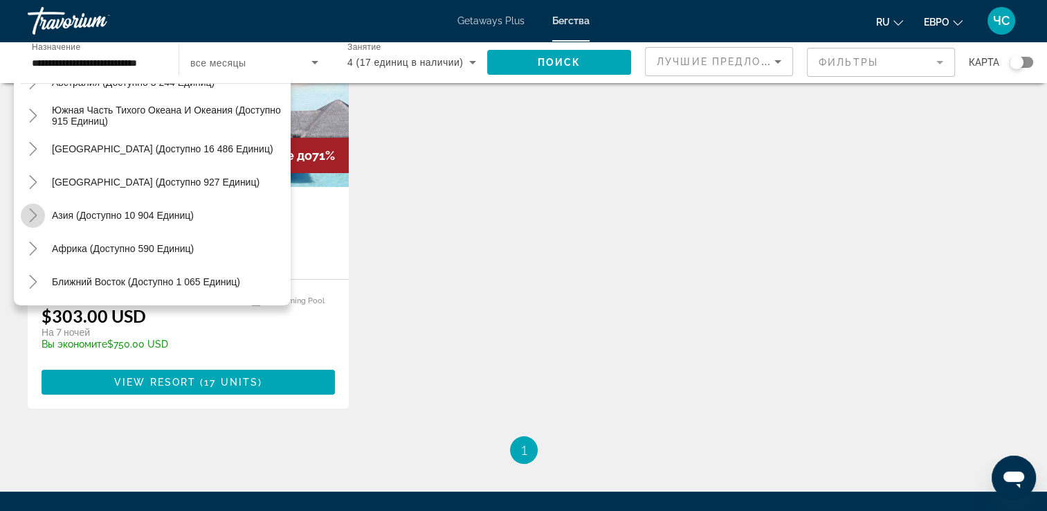
click at [30, 213] on icon "Toggle Asia (доступно 10 904 единиц)" at bounding box center [33, 215] width 14 height 14
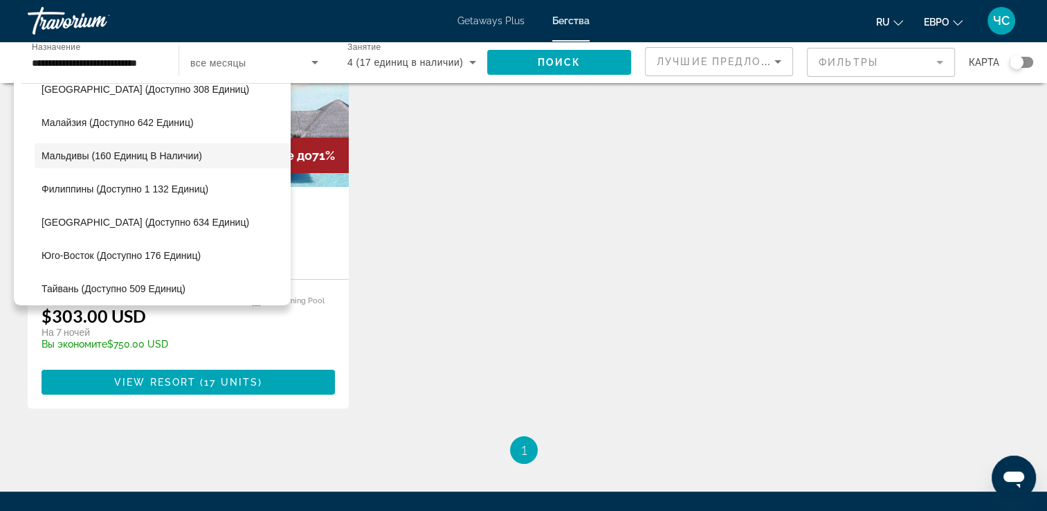
scroll to position [557, 0]
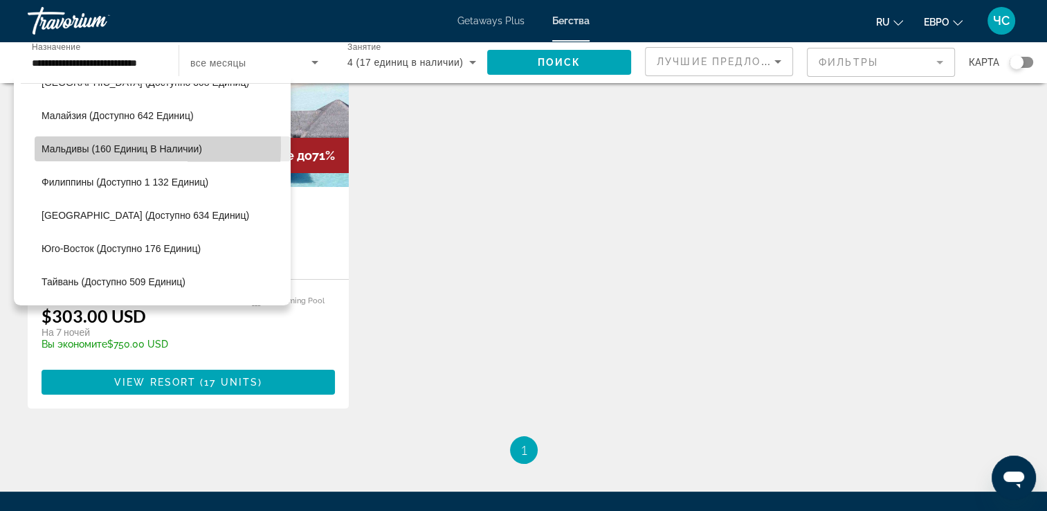
click at [58, 145] on span "Мальдивы (160 единиц в наличии)" at bounding box center [122, 148] width 161 height 11
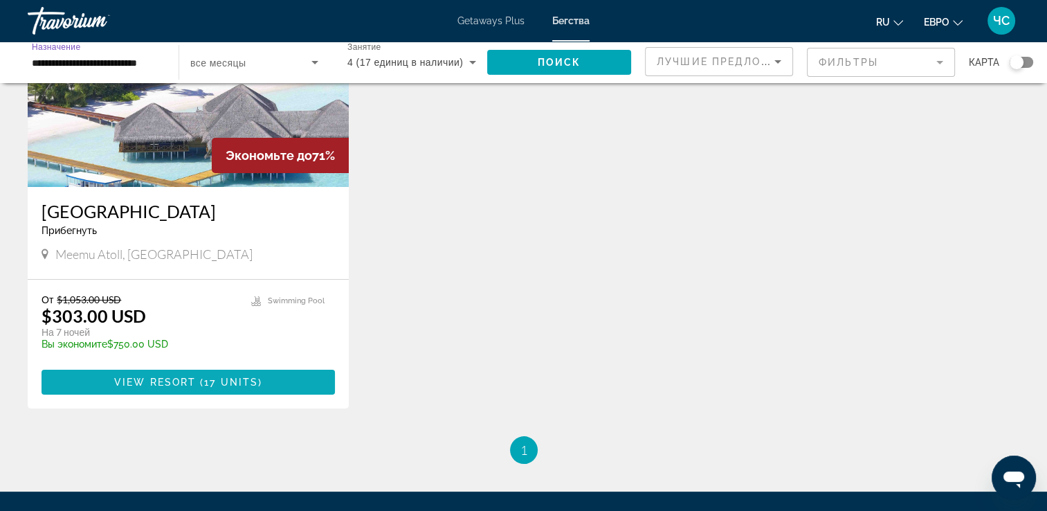
scroll to position [0, 0]
click at [175, 381] on span "View Resort" at bounding box center [155, 382] width 82 height 11
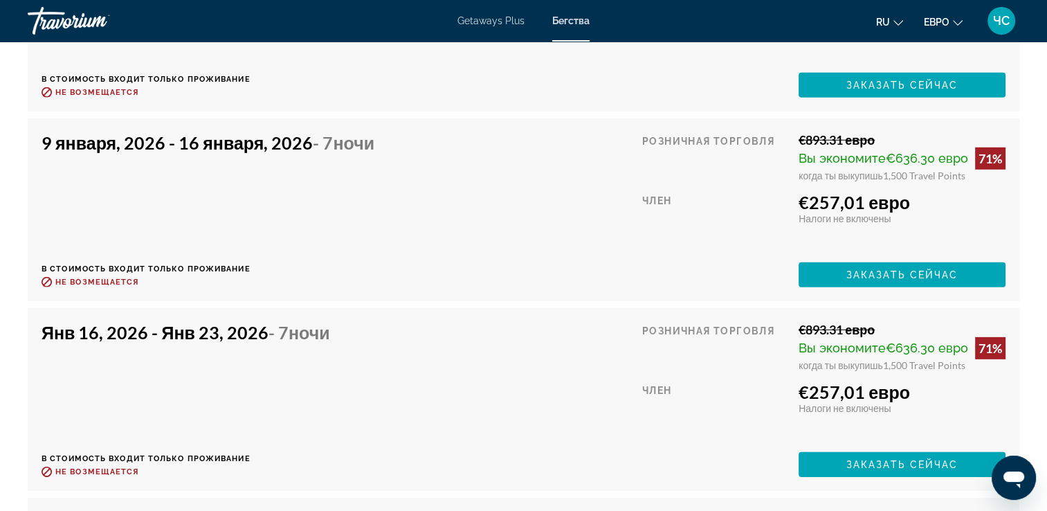
scroll to position [4126, 0]
